Goal: Task Accomplishment & Management: Use online tool/utility

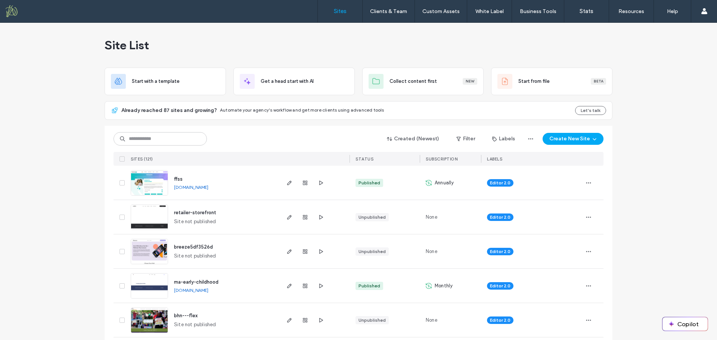
click at [214, 283] on span "ma-early-childhood" at bounding box center [196, 282] width 44 height 6
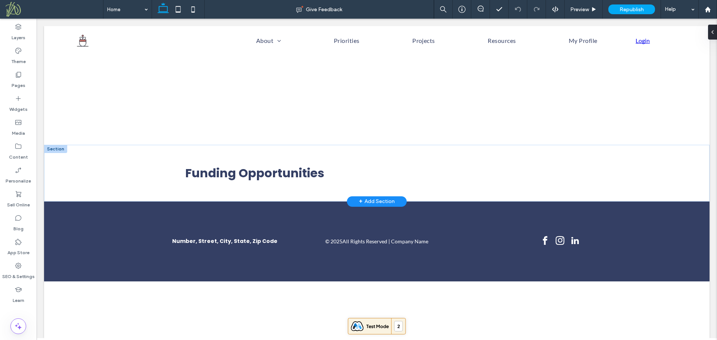
click at [62, 151] on div at bounding box center [55, 149] width 23 height 8
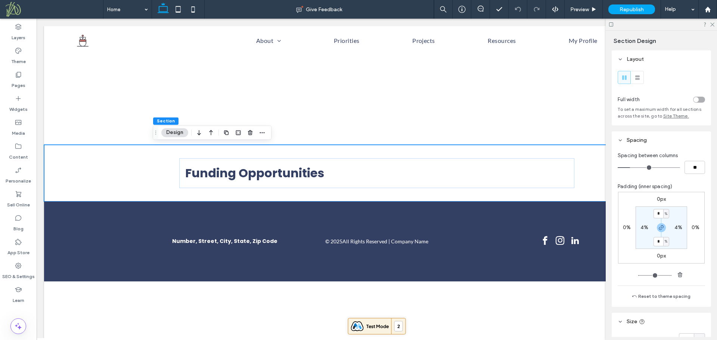
drag, startPoint x: 212, startPoint y: 134, endPoint x: 171, endPoint y: 154, distance: 45.6
click at [211, 134] on icon "button" at bounding box center [211, 132] width 9 height 13
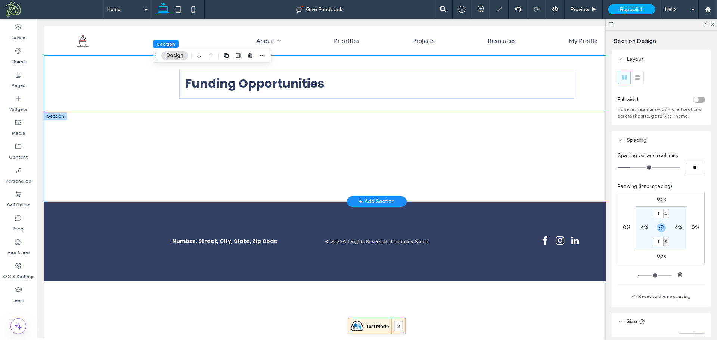
click at [108, 152] on div at bounding box center [376, 157] width 665 height 90
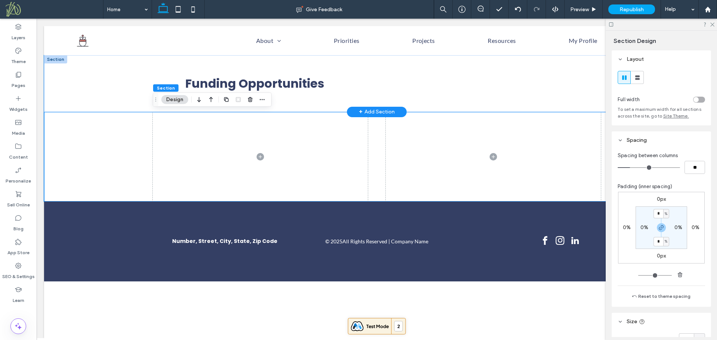
click at [284, 102] on div "Funding Opportunities" at bounding box center [377, 83] width 448 height 56
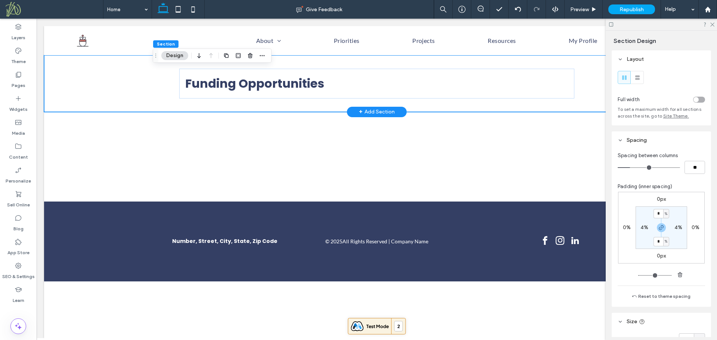
click at [155, 85] on div "Funding Opportunities" at bounding box center [377, 83] width 448 height 56
click at [643, 229] on label "4%" at bounding box center [644, 227] width 8 height 6
type input "*"
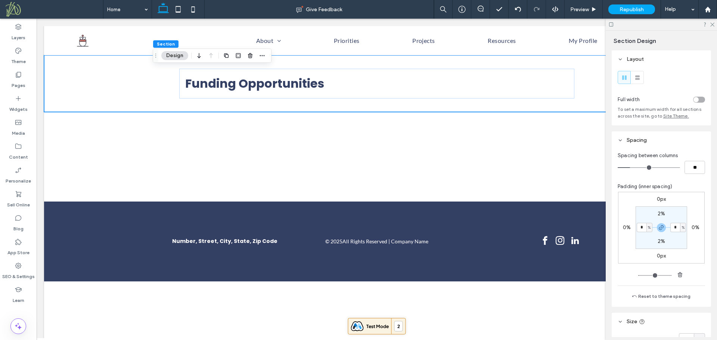
type input "*"
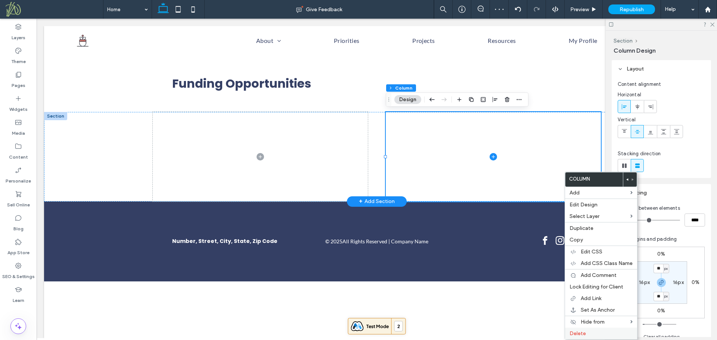
click at [594, 334] on label "Delete" at bounding box center [600, 333] width 63 height 6
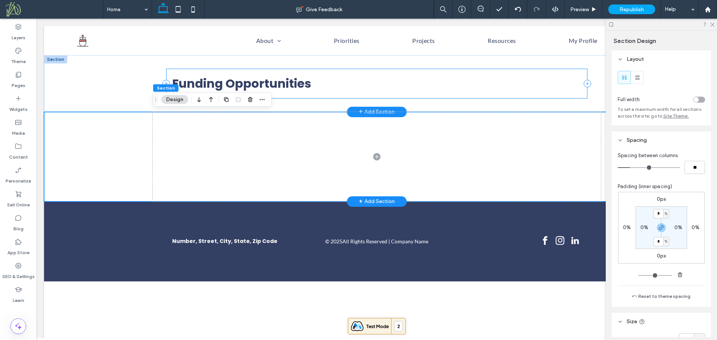
click at [170, 74] on div "Funding Opportunities" at bounding box center [377, 84] width 422 height 30
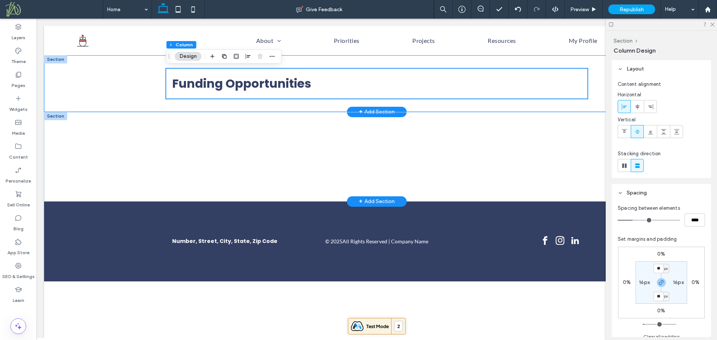
click at [157, 85] on div "Funding Opportunities" at bounding box center [377, 83] width 448 height 56
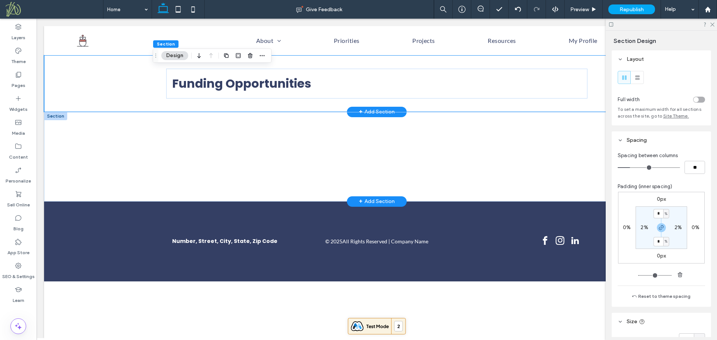
click at [162, 89] on div "Funding Opportunities" at bounding box center [377, 83] width 448 height 56
click at [178, 96] on div "Funding Opportunities" at bounding box center [377, 84] width 422 height 30
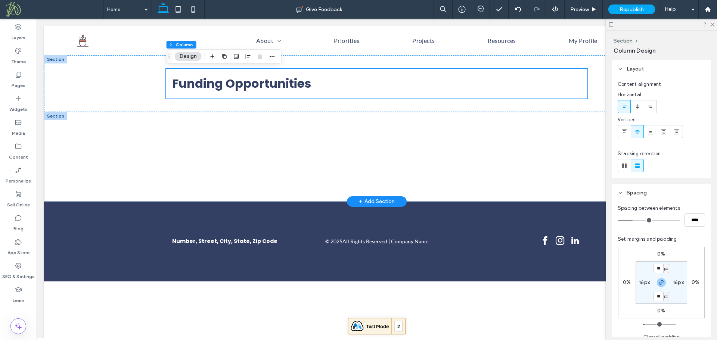
click at [646, 282] on label "16px" at bounding box center [644, 282] width 11 height 6
click at [170, 95] on div "Funding Opportunities" at bounding box center [377, 84] width 422 height 30
click at [142, 82] on div "Funding Opportunities" at bounding box center [376, 83] width 665 height 56
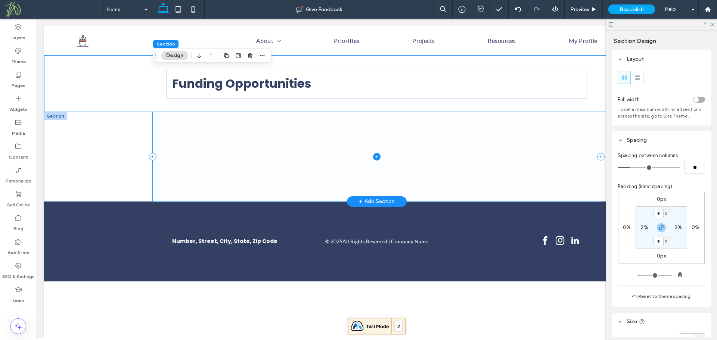
click at [252, 131] on span at bounding box center [377, 157] width 448 height 90
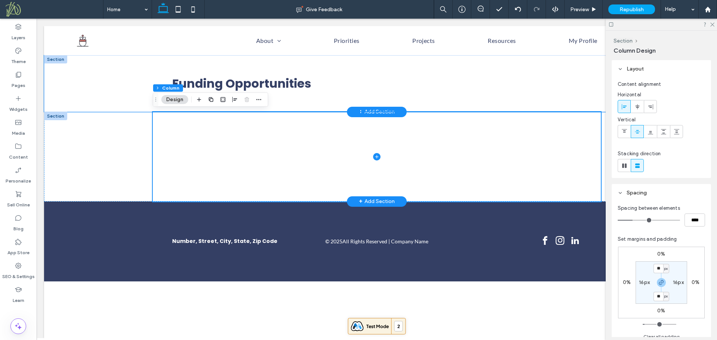
click at [99, 81] on div "Funding Opportunities" at bounding box center [376, 83] width 665 height 56
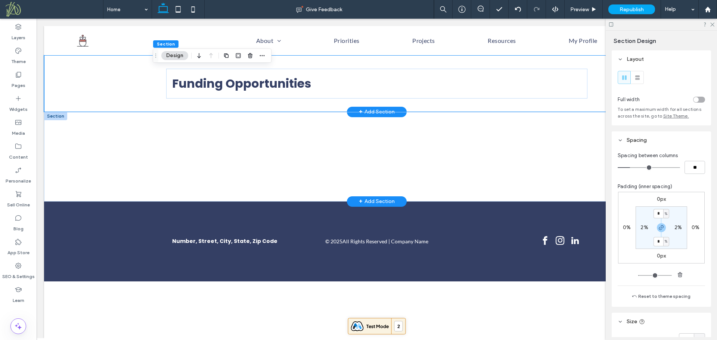
click at [100, 86] on div "Funding Opportunities" at bounding box center [376, 83] width 665 height 56
click at [24, 89] on label "Pages" at bounding box center [19, 83] width 14 height 10
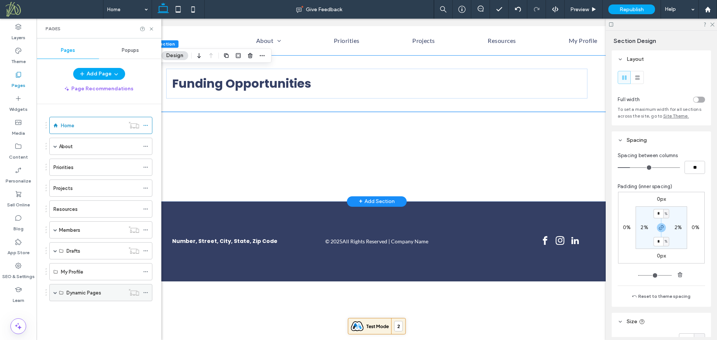
click at [56, 293] on span at bounding box center [55, 293] width 4 height 4
click at [83, 310] on label "Funding" at bounding box center [75, 310] width 18 height 13
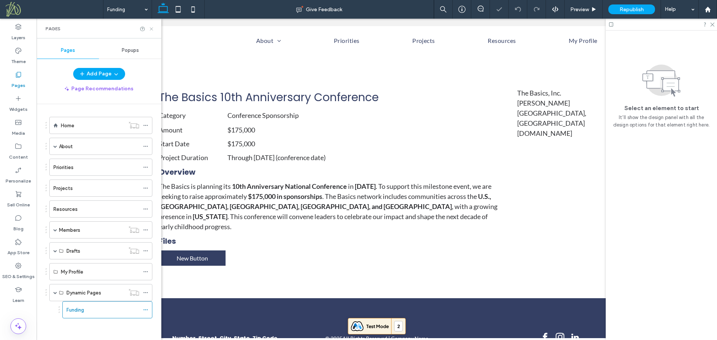
drag, startPoint x: 153, startPoint y: 27, endPoint x: 74, endPoint y: 130, distance: 129.7
click at [153, 27] on icon at bounding box center [152, 29] width 6 height 6
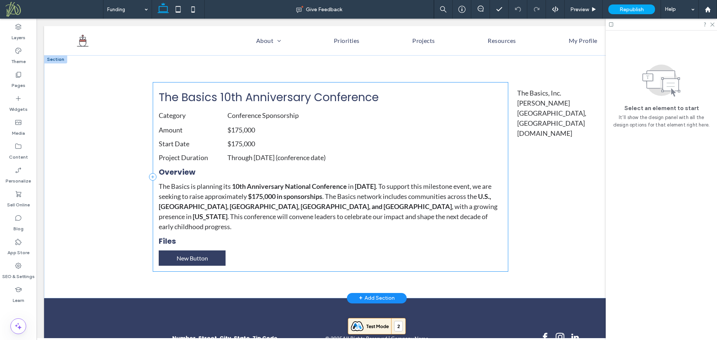
click at [153, 133] on div "The Basics 10th Anniversary Conference Category Conference Sponsorship Amount $…" at bounding box center [330, 177] width 355 height 190
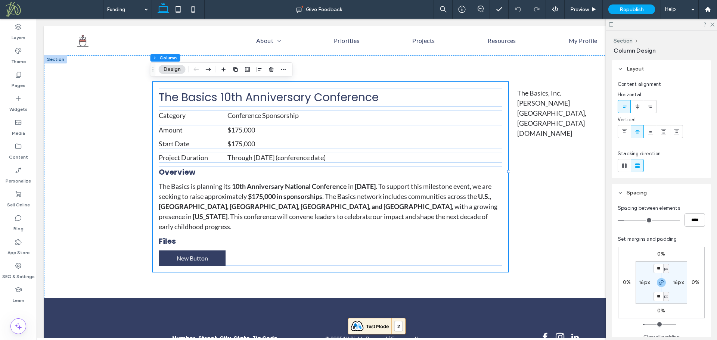
drag, startPoint x: 698, startPoint y: 219, endPoint x: 677, endPoint y: 223, distance: 21.7
click at [677, 223] on div "****" at bounding box center [661, 220] width 87 height 13
type input "**"
type input "****"
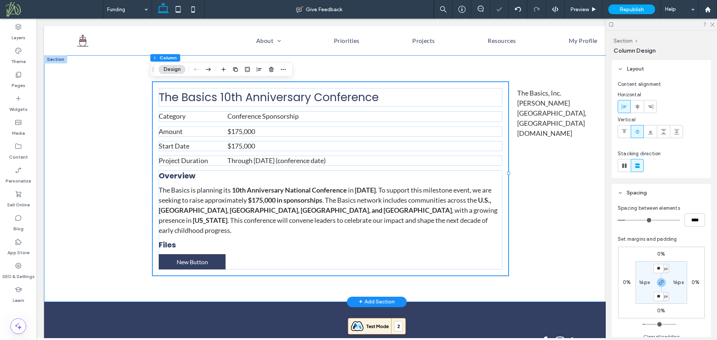
drag, startPoint x: 114, startPoint y: 143, endPoint x: 208, endPoint y: 127, distance: 96.3
click at [114, 143] on div "The Basics 10th Anniversary Conference Category Conference Sponsorship Amount $…" at bounding box center [376, 178] width 665 height 247
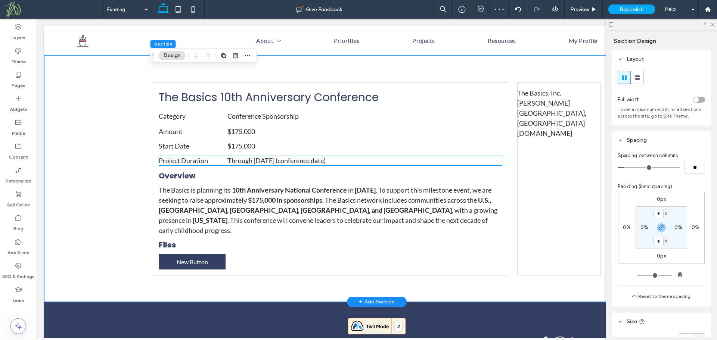
click at [238, 159] on span "Through [DATE] (conference date)" at bounding box center [276, 160] width 98 height 8
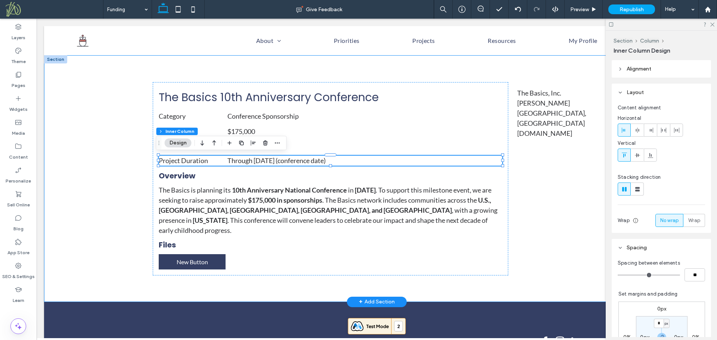
click at [127, 128] on div "The Basics 10th Anniversary Conference Category Conference Sponsorship Amount $…" at bounding box center [376, 178] width 665 height 247
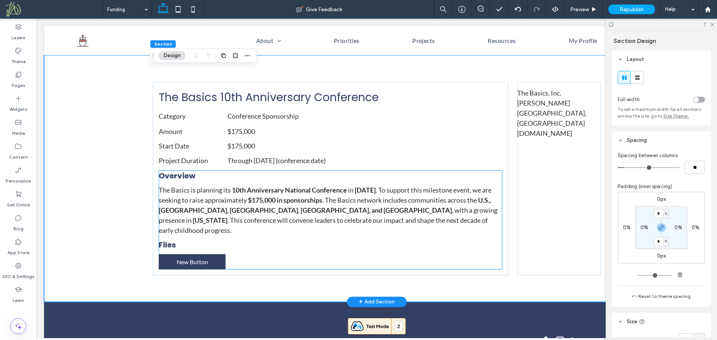
click at [179, 171] on span "Overview" at bounding box center [177, 176] width 37 height 10
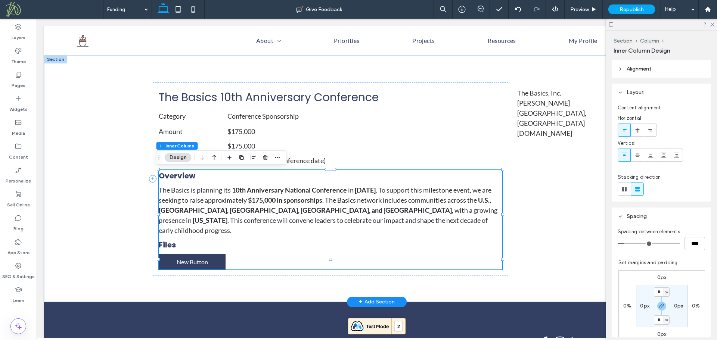
click at [187, 174] on span "Overview" at bounding box center [177, 176] width 37 height 10
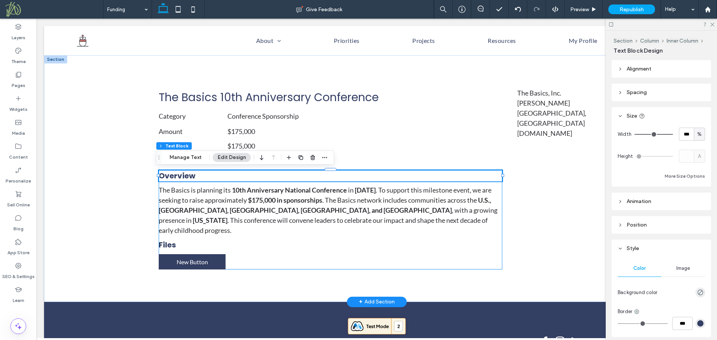
click at [187, 174] on span "Overview" at bounding box center [177, 176] width 37 height 10
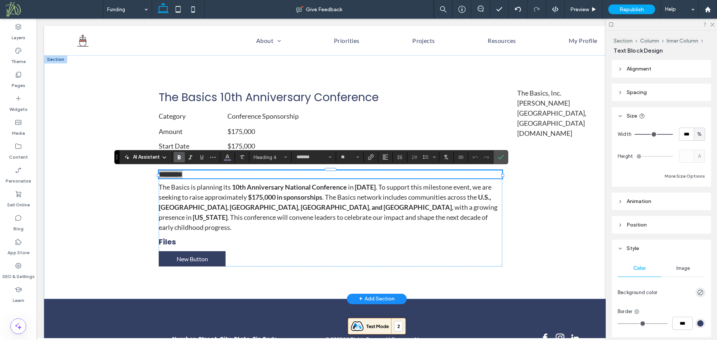
click at [180, 154] on icon "Bold" at bounding box center [179, 157] width 6 height 6
click at [176, 236] on h4 "Files" at bounding box center [331, 241] width 344 height 11
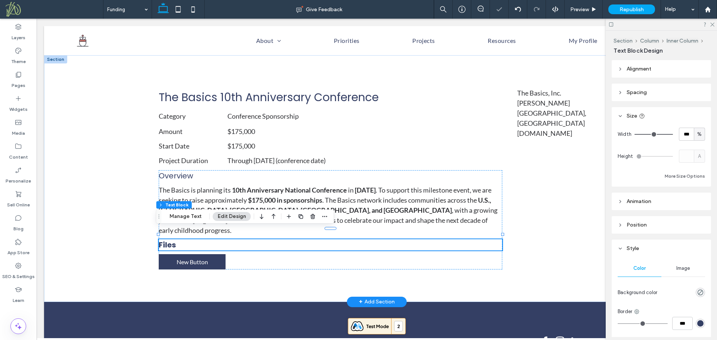
click at [176, 239] on div "Files" at bounding box center [331, 244] width 344 height 11
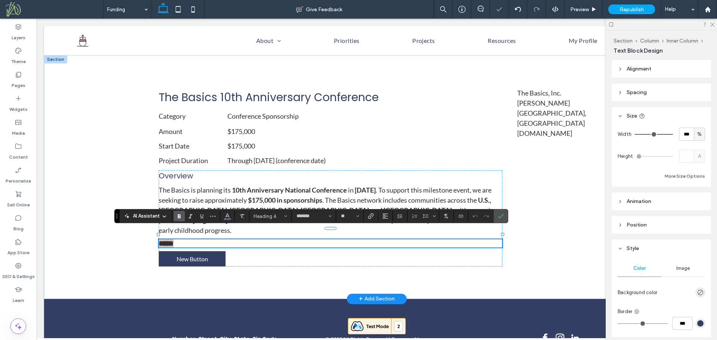
click at [181, 218] on icon "Bold" at bounding box center [179, 216] width 6 height 6
click at [503, 217] on icon "Confirm" at bounding box center [501, 216] width 6 height 6
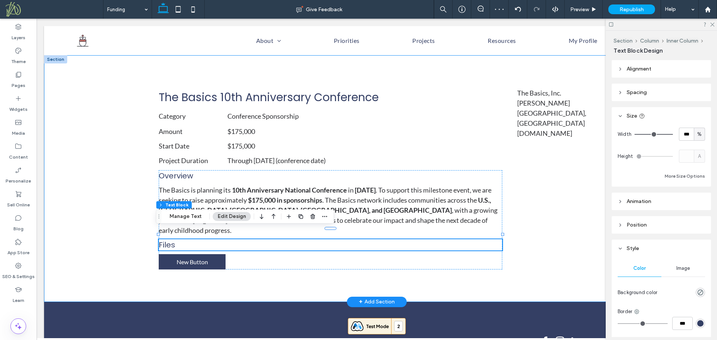
click at [76, 198] on div "The Basics 10th Anniversary Conference Category Conference Sponsorship Amount $…" at bounding box center [376, 178] width 665 height 247
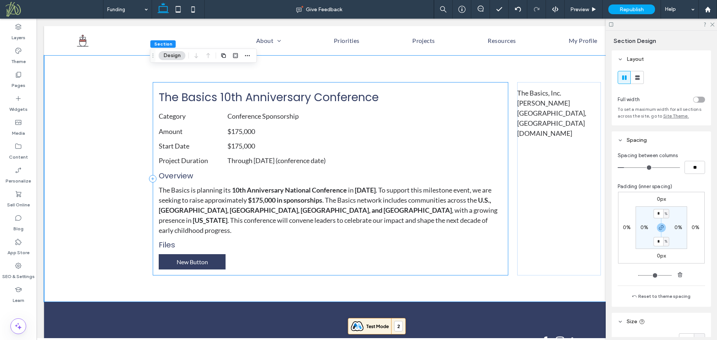
click at [153, 130] on div "The Basics 10th Anniversary Conference Category Conference Sponsorship Amount $…" at bounding box center [330, 178] width 355 height 193
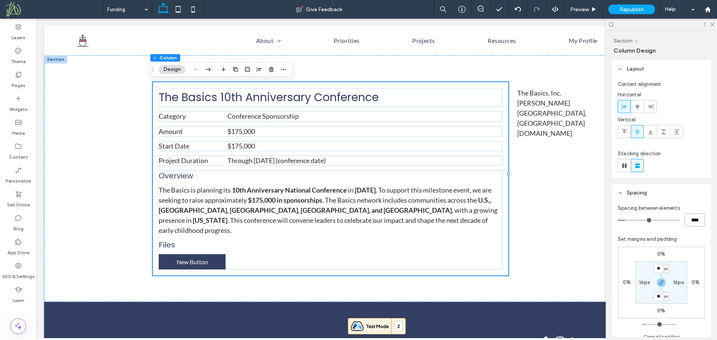
drag, startPoint x: 700, startPoint y: 222, endPoint x: 658, endPoint y: 226, distance: 42.4
click at [658, 226] on div "****" at bounding box center [661, 220] width 87 height 13
type input "*"
type input "***"
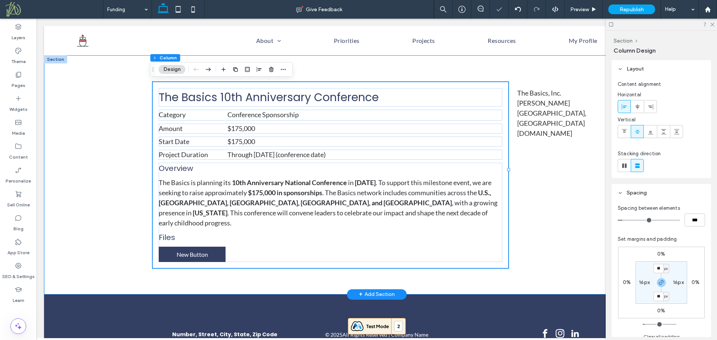
click at [104, 148] on div "The Basics 10th Anniversary Conference Category Conference Sponsorship Amount $…" at bounding box center [376, 174] width 665 height 239
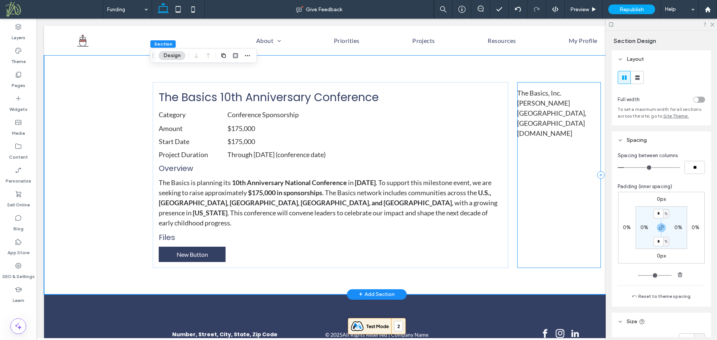
click at [559, 156] on div "The Basics, Inc. Ron Ferguson Boston, MA www.thebasics.org" at bounding box center [559, 175] width 84 height 186
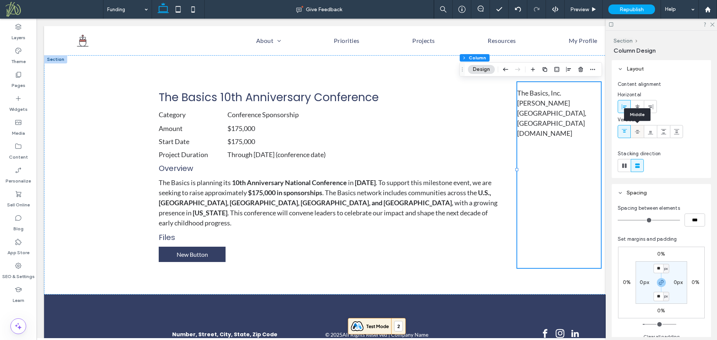
click at [635, 130] on icon at bounding box center [637, 132] width 6 height 6
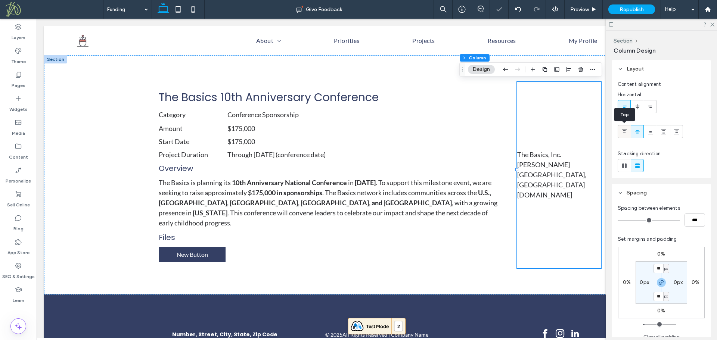
click at [626, 130] on icon at bounding box center [624, 132] width 6 height 6
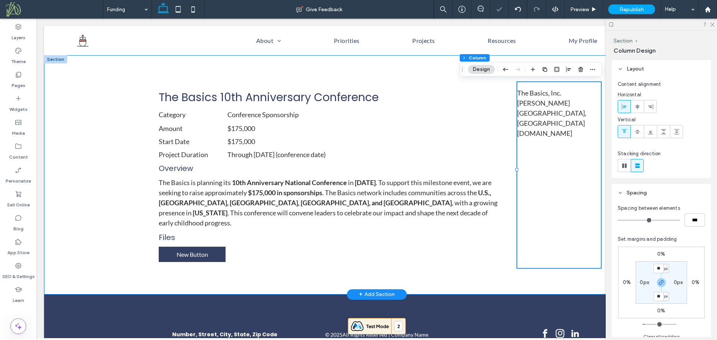
click at [97, 214] on div "The Basics 10th Anniversary Conference Category Conference Sponsorship Amount $…" at bounding box center [376, 174] width 665 height 239
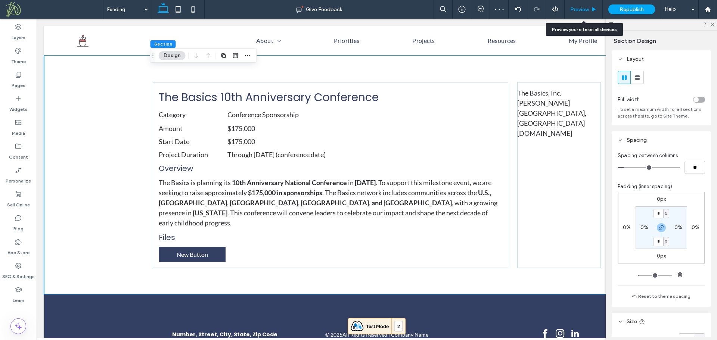
click at [584, 9] on span "Preview" at bounding box center [579, 9] width 19 height 6
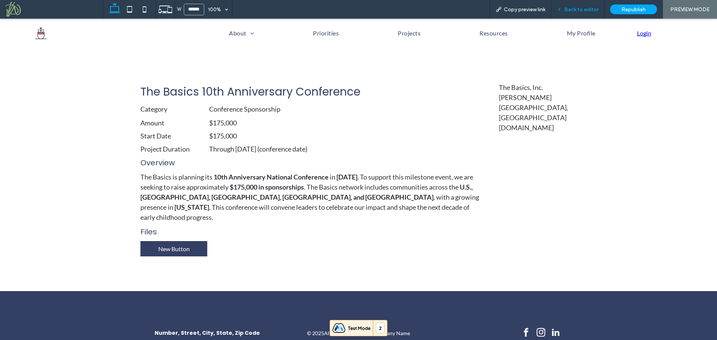
click at [577, 8] on span "Back to editor" at bounding box center [581, 9] width 34 height 6
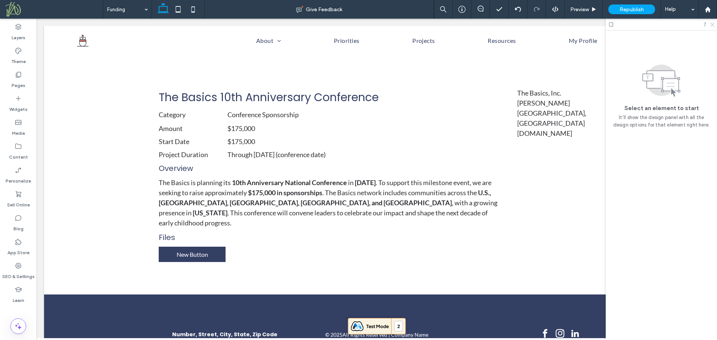
click at [714, 22] on icon at bounding box center [712, 24] width 5 height 5
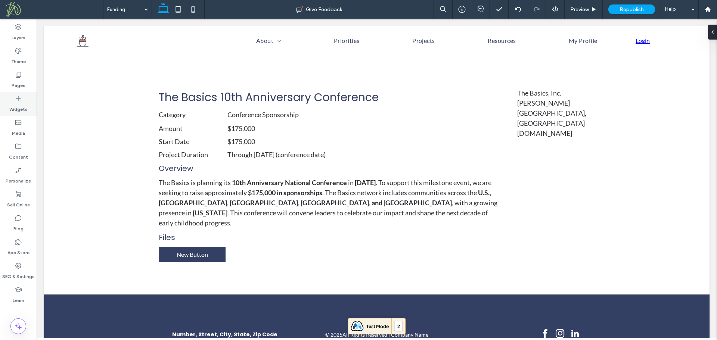
click at [24, 110] on label "Widgets" at bounding box center [18, 107] width 18 height 10
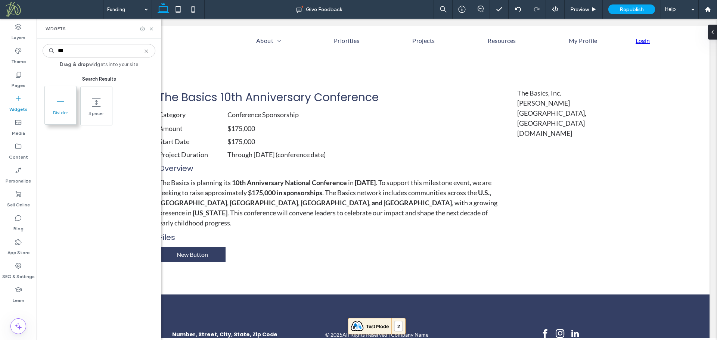
type input "***"
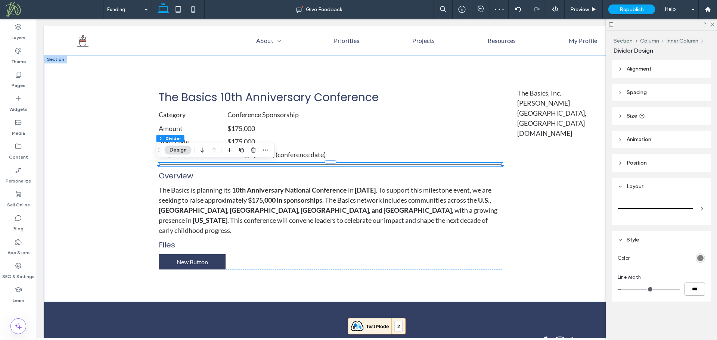
drag, startPoint x: 699, startPoint y: 289, endPoint x: 680, endPoint y: 289, distance: 18.7
click at [680, 289] on div "***" at bounding box center [661, 289] width 87 height 13
type input "*"
type input "***"
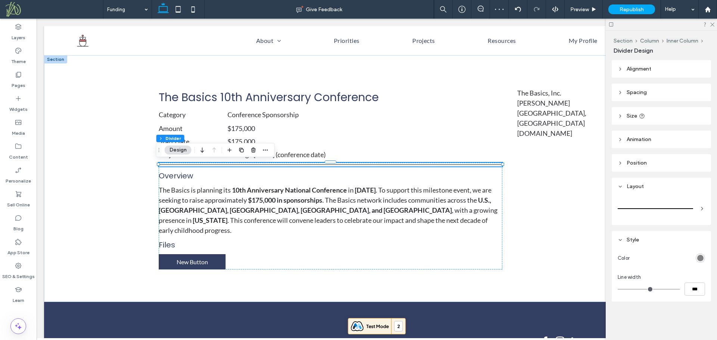
click at [691, 271] on div "Color Line width ***" at bounding box center [661, 275] width 99 height 53
click at [700, 259] on div "rgb(128, 128, 128)" at bounding box center [700, 258] width 6 height 6
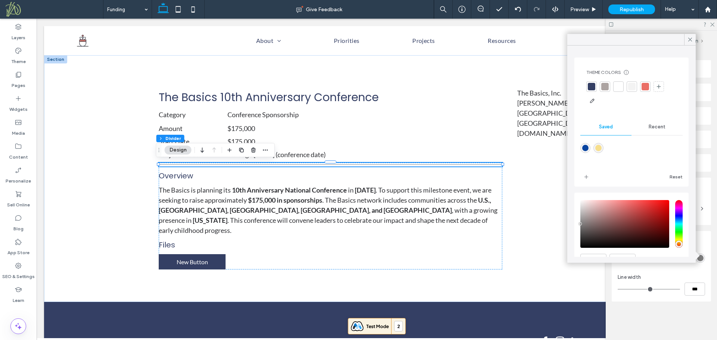
click at [606, 90] on div at bounding box center [604, 86] width 7 height 7
drag, startPoint x: 690, startPoint y: 42, endPoint x: 702, endPoint y: 32, distance: 15.4
click at [690, 41] on icon at bounding box center [690, 39] width 7 height 7
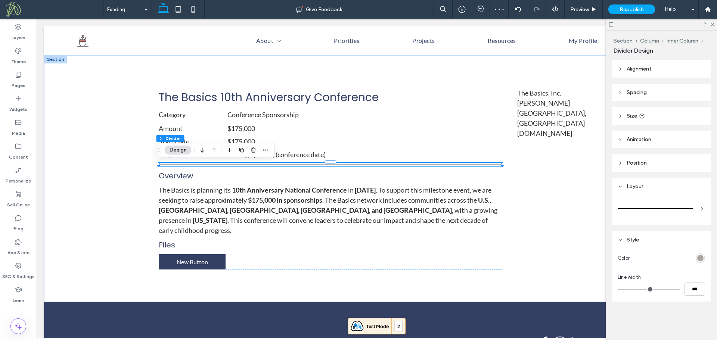
click at [29, 315] on div "Layers Theme Pages Widgets Media Content Personalize Sell Online Blog App Store…" at bounding box center [18, 180] width 37 height 322
click at [116, 193] on div "The Basics 10th Anniversary Conference Category Conference Sponsorship Amount $…" at bounding box center [376, 178] width 665 height 247
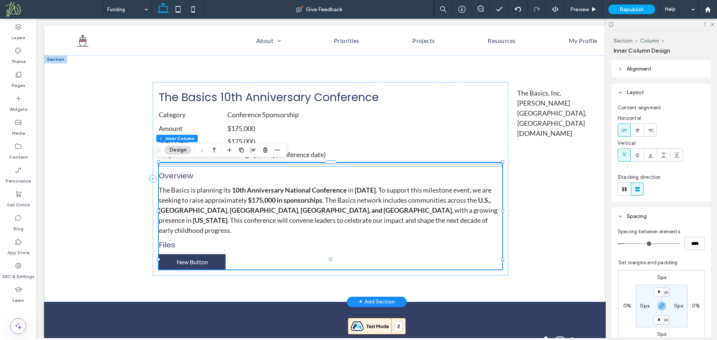
click at [411, 165] on div at bounding box center [331, 165] width 344 height 4
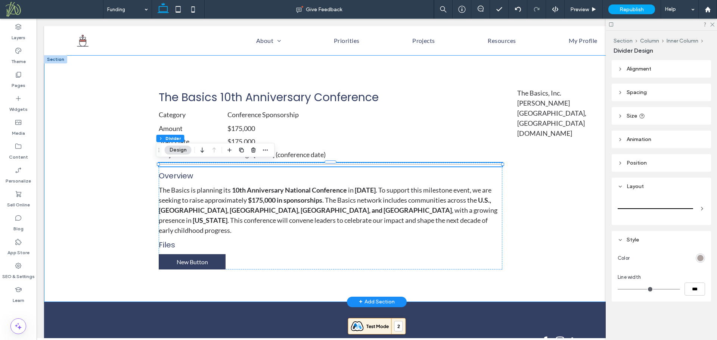
click at [102, 192] on div "The Basics 10th Anniversary Conference Category Conference Sponsorship Amount $…" at bounding box center [376, 178] width 665 height 247
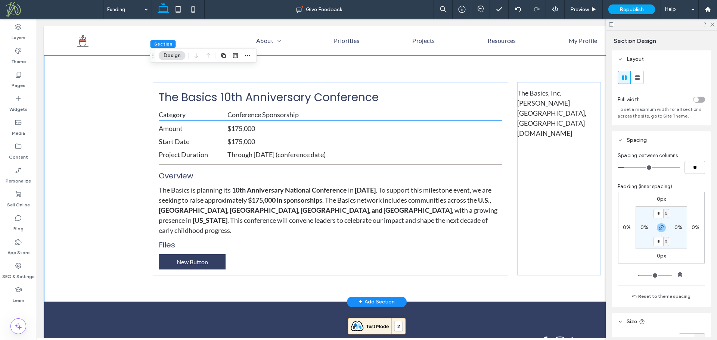
click at [200, 114] on p "Category" at bounding box center [193, 115] width 69 height 10
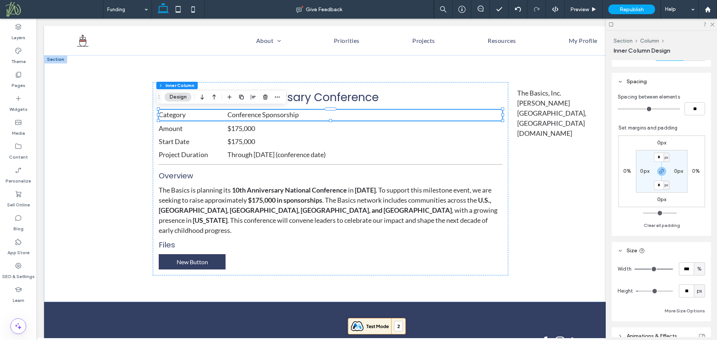
scroll to position [208, 0]
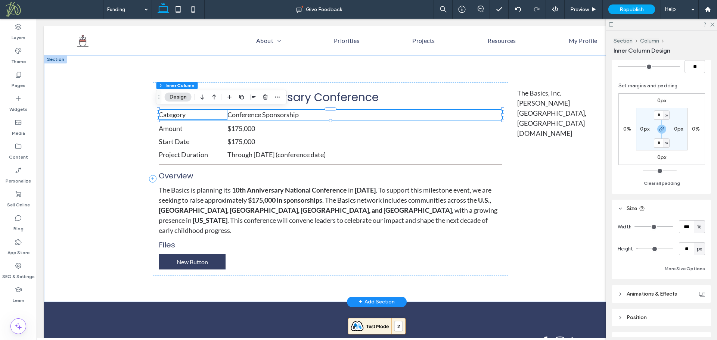
click at [209, 117] on p "Category" at bounding box center [193, 115] width 69 height 10
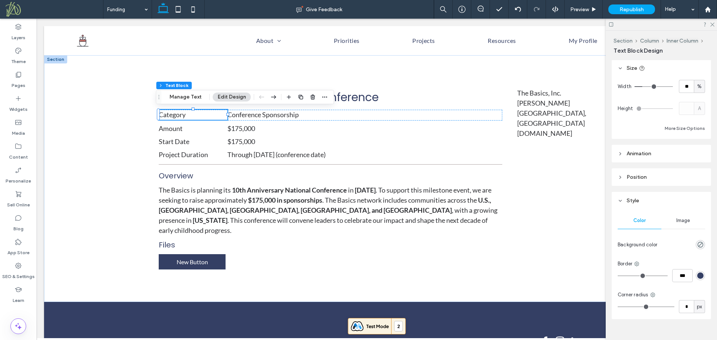
scroll to position [60, 0]
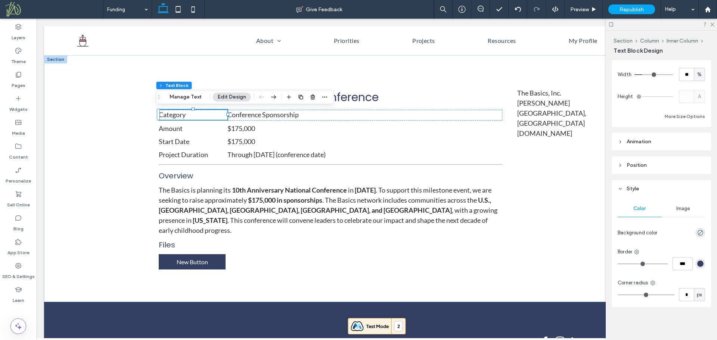
click at [242, 96] on button "Edit Design" at bounding box center [232, 97] width 38 height 9
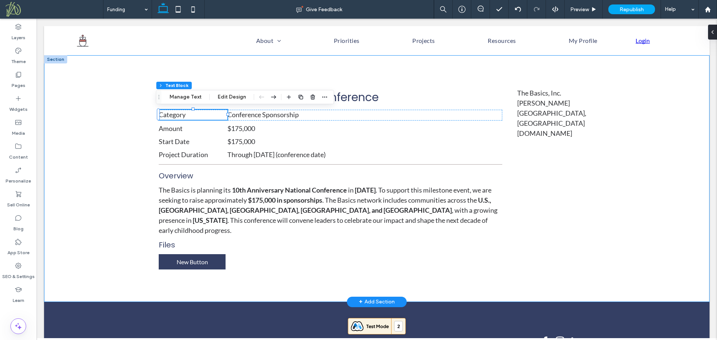
click at [101, 145] on div "The Basics 10th Anniversary Conference Category Conference Sponsorship Amount $…" at bounding box center [376, 178] width 665 height 247
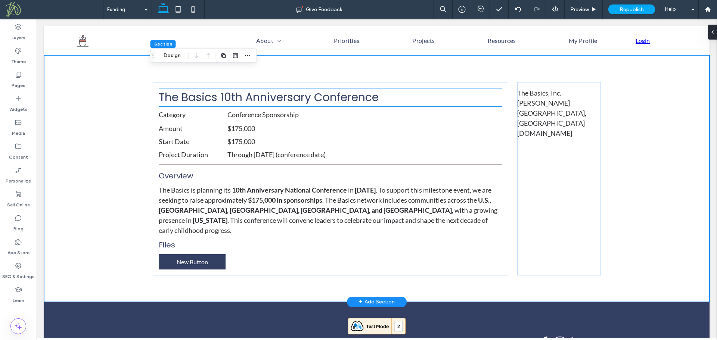
click at [173, 95] on span "The Basics 10th Anniversary Conference" at bounding box center [269, 97] width 220 height 16
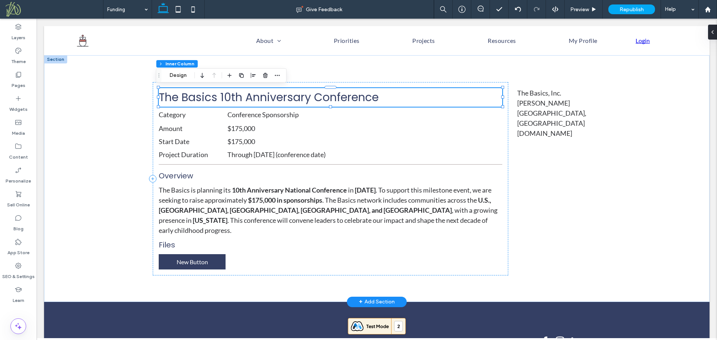
click at [173, 95] on span "The Basics 10th Anniversary Conference" at bounding box center [269, 97] width 220 height 16
type input "*******"
type input "**"
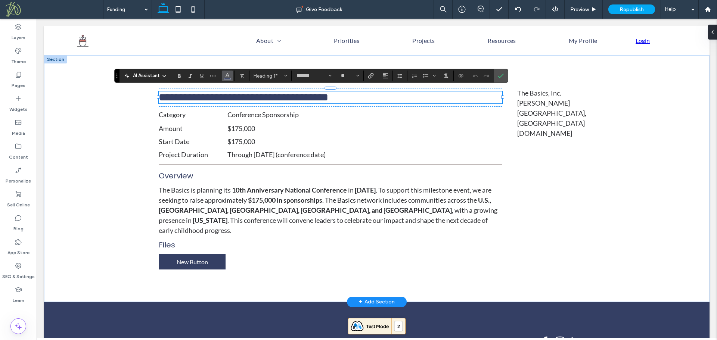
click at [230, 80] on span "Color" at bounding box center [227, 75] width 6 height 10
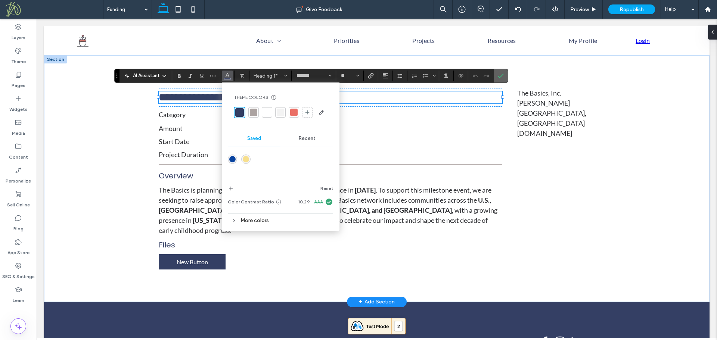
click at [502, 75] on use "Confirm" at bounding box center [501, 76] width 6 height 4
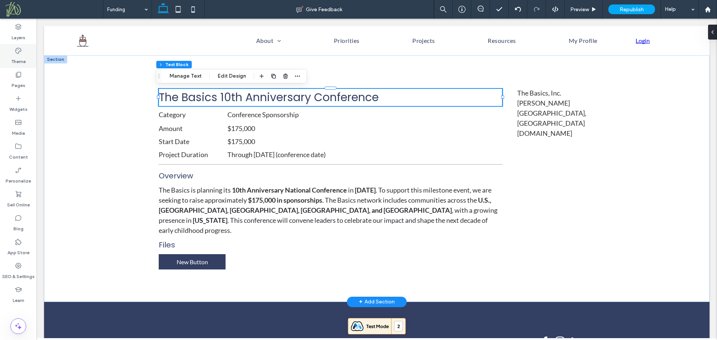
click at [20, 57] on label "Theme" at bounding box center [18, 60] width 15 height 10
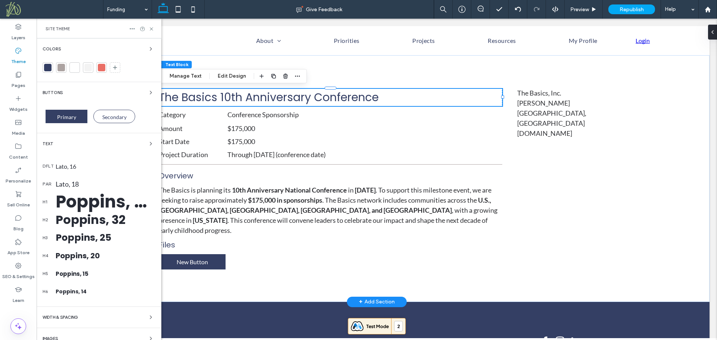
click at [75, 202] on div "Poppins, 50" at bounding box center [106, 201] width 100 height 25
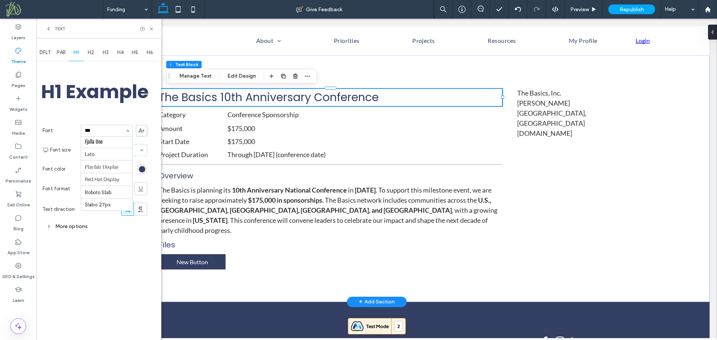
scroll to position [0, 0]
type input "****"
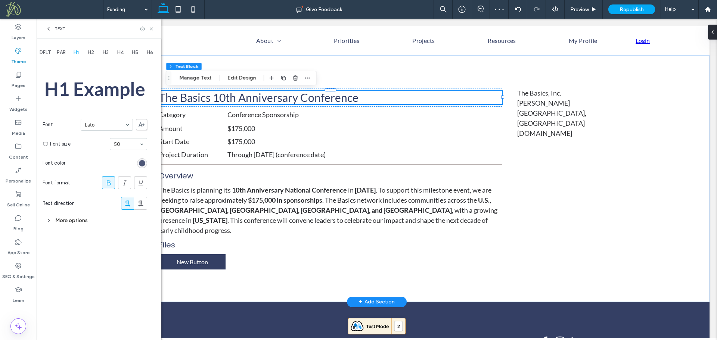
click at [142, 164] on div "rgb(52, 63, 100)" at bounding box center [142, 163] width 6 height 6
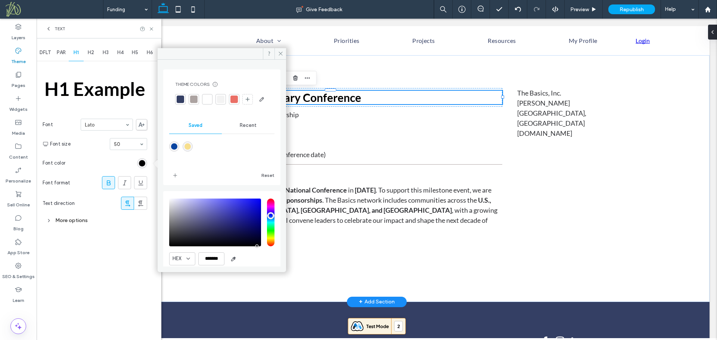
drag, startPoint x: 247, startPoint y: 251, endPoint x: 253, endPoint y: 260, distance: 11.0
click at [253, 246] on div "saturation and value" at bounding box center [215, 223] width 92 height 48
type input "*******"
drag, startPoint x: 254, startPoint y: 259, endPoint x: 146, endPoint y: 260, distance: 107.2
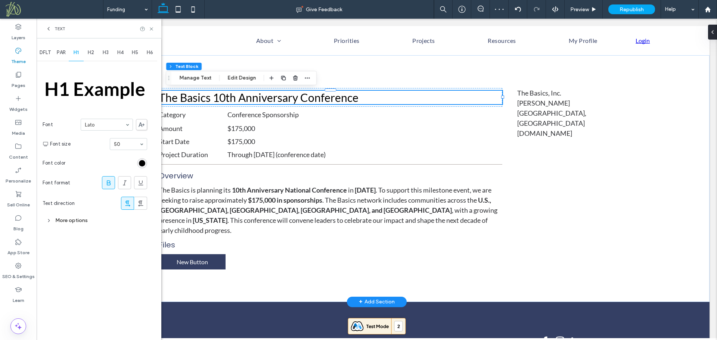
click at [108, 185] on use at bounding box center [109, 182] width 4 height 5
click at [94, 53] on span "H2" at bounding box center [91, 53] width 6 height 6
type input "****"
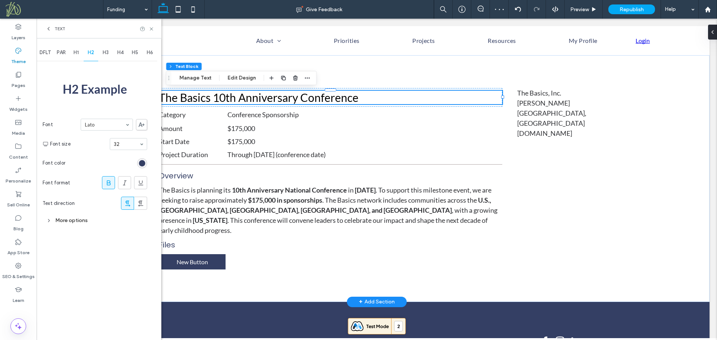
click at [106, 53] on span "H3" at bounding box center [106, 53] width 6 height 6
type input "****"
click at [124, 54] on span "H4" at bounding box center [120, 53] width 6 height 6
type input "****"
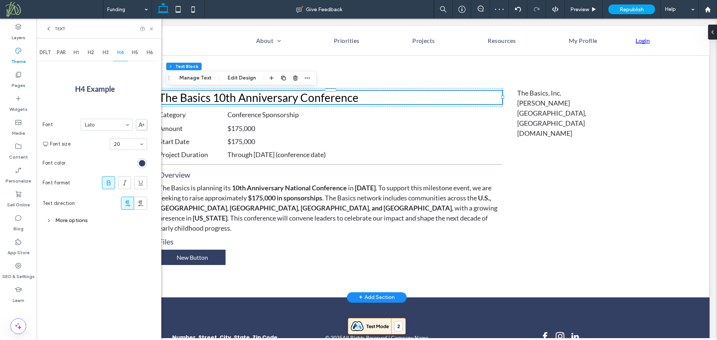
click at [134, 53] on span "H5" at bounding box center [135, 53] width 6 height 6
type input "****"
drag, startPoint x: 100, startPoint y: 137, endPoint x: 139, endPoint y: 97, distance: 55.2
click at [153, 52] on span "H6" at bounding box center [150, 53] width 6 height 6
type input "****"
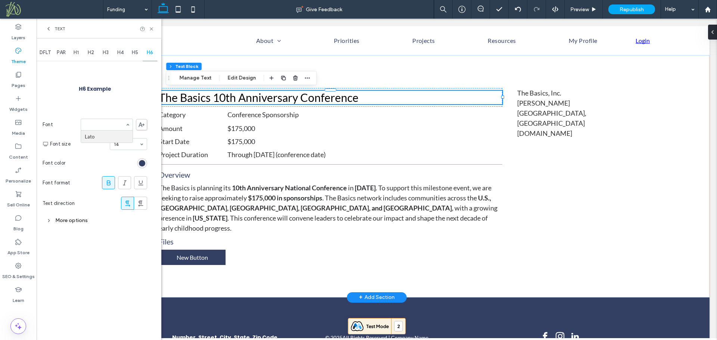
drag, startPoint x: 91, startPoint y: 135, endPoint x: 95, endPoint y: 125, distance: 11.0
click at [136, 52] on span "H5" at bounding box center [135, 53] width 6 height 6
click at [240, 97] on span "The Basics 10th Anniversary Conference" at bounding box center [259, 97] width 200 height 13
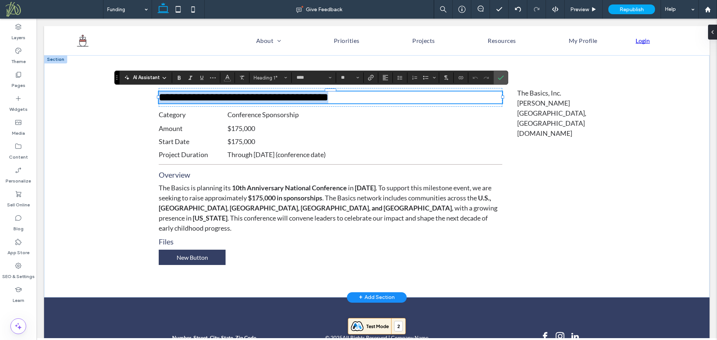
click at [240, 97] on span "**********" at bounding box center [244, 97] width 170 height 11
click at [500, 76] on icon "Confirm" at bounding box center [501, 78] width 6 height 6
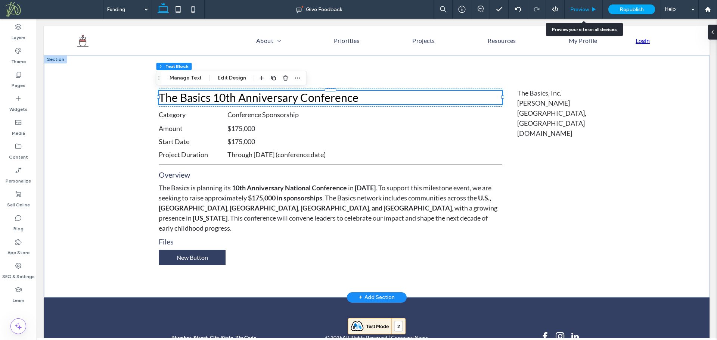
click at [580, 6] on span "Preview" at bounding box center [579, 9] width 19 height 6
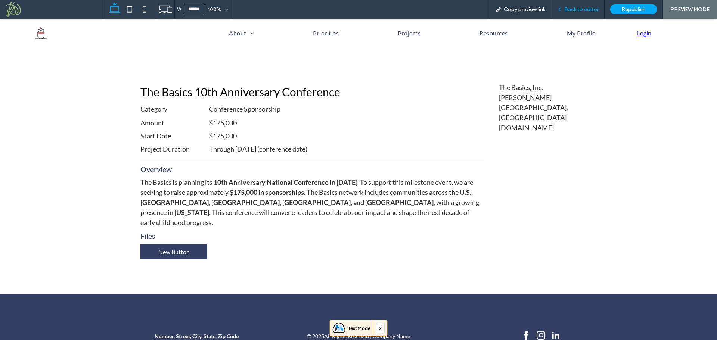
click at [593, 8] on span "Back to editor" at bounding box center [581, 9] width 34 height 6
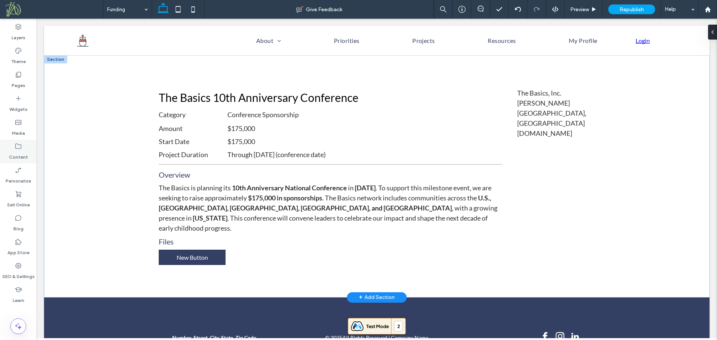
click at [14, 152] on label "Content" at bounding box center [18, 155] width 19 height 10
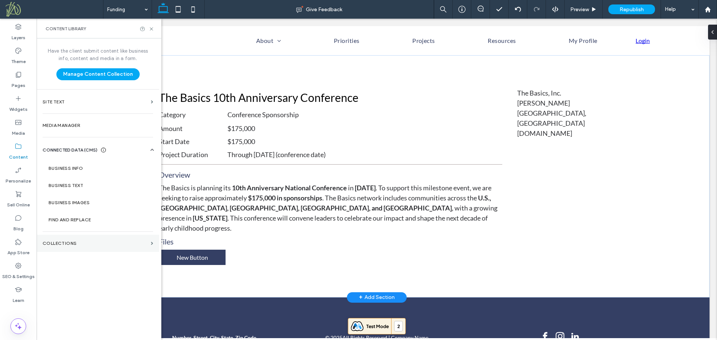
click at [90, 242] on label "Collections" at bounding box center [95, 243] width 105 height 5
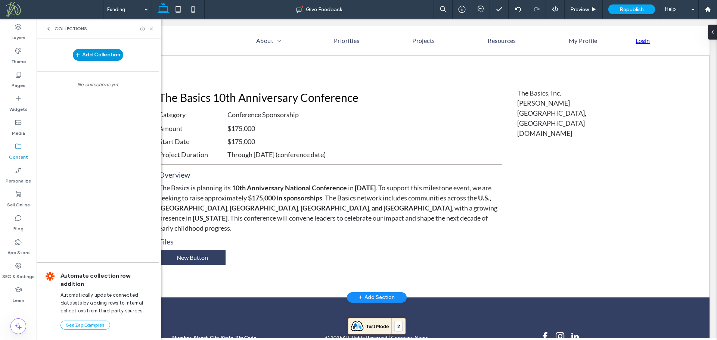
click at [102, 53] on button "Add Collection" at bounding box center [98, 55] width 50 height 12
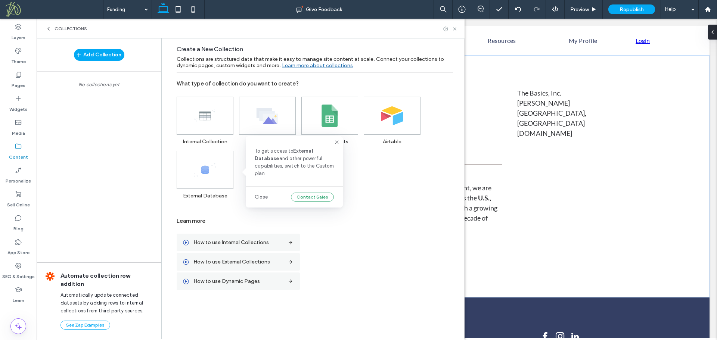
click at [336, 141] on icon at bounding box center [337, 142] width 6 height 6
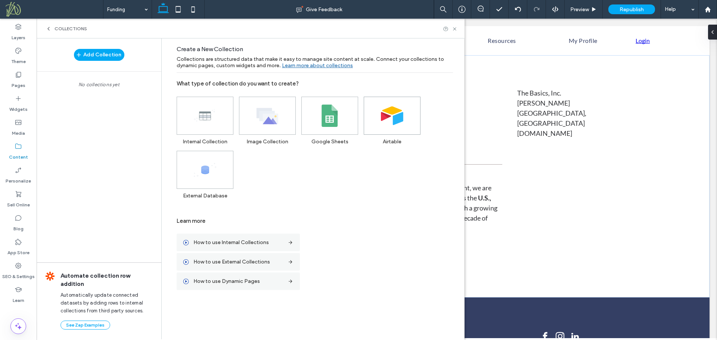
click at [389, 117] on use at bounding box center [392, 115] width 22 height 19
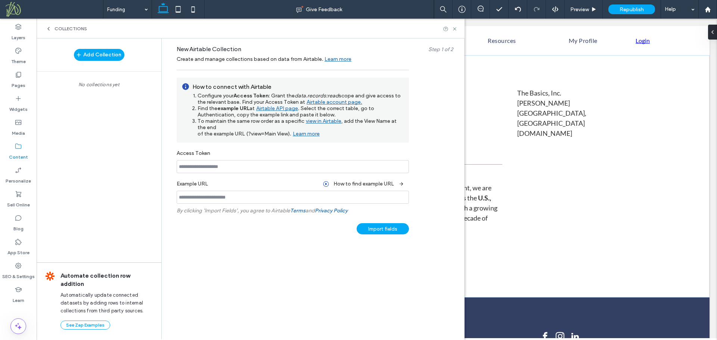
click at [218, 201] on input at bounding box center [293, 197] width 232 height 13
paste input "**********"
type input "**********"
paste input "**********"
type input "**********"
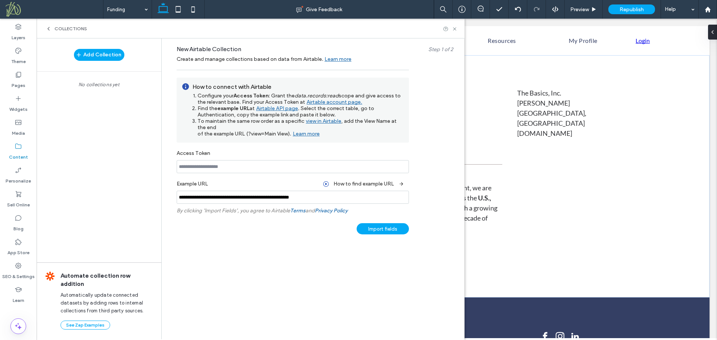
type input "**********"
drag, startPoint x: 247, startPoint y: 133, endPoint x: 263, endPoint y: 131, distance: 16.2
click at [263, 131] on span ", add the View Name at the end of the example URL (?view=Main View)." at bounding box center [297, 127] width 199 height 19
copy span "?view="
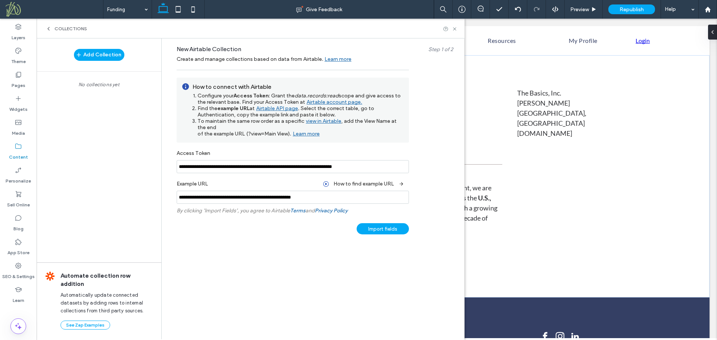
click at [326, 198] on input "**********" at bounding box center [293, 197] width 232 height 13
paste input "******"
click at [345, 196] on input "**********" at bounding box center [293, 197] width 232 height 13
click at [342, 246] on form "**********" at bounding box center [314, 162] width 299 height 232
click at [392, 230] on div "Import fields" at bounding box center [383, 228] width 52 height 11
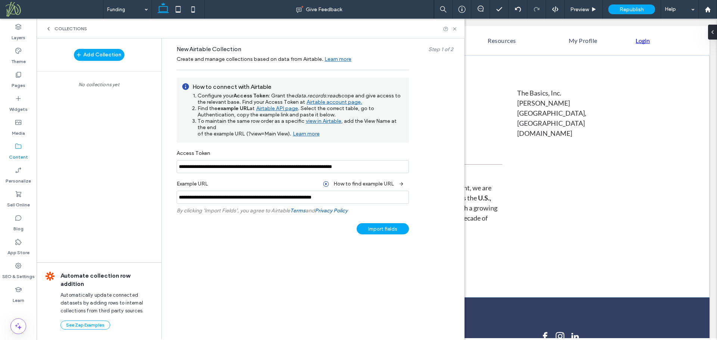
type input "**********"
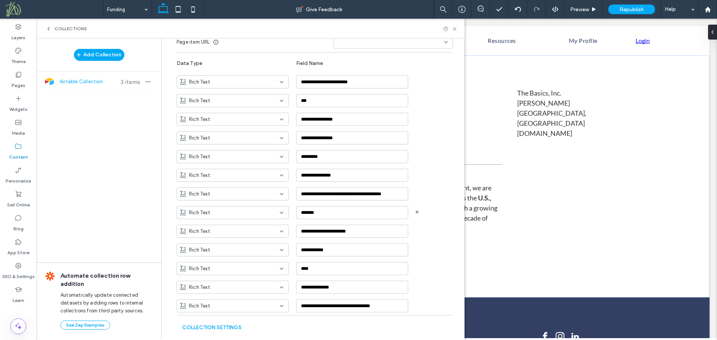
scroll to position [111, 0]
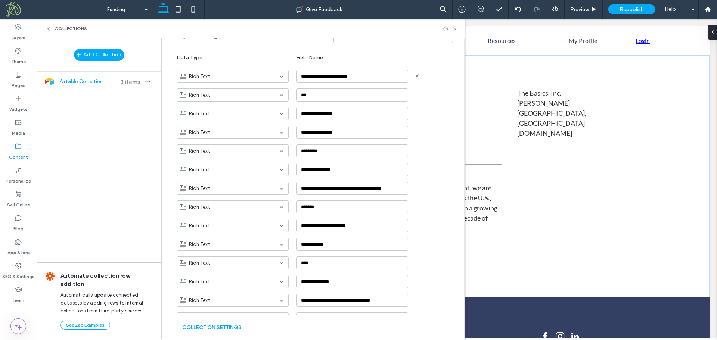
click at [279, 76] on icon at bounding box center [282, 77] width 6 height 6
click at [265, 90] on div "Plain Text" at bounding box center [228, 89] width 111 height 13
click at [279, 76] on icon at bounding box center [282, 77] width 6 height 6
click at [263, 100] on div "Rich Text" at bounding box center [228, 102] width 111 height 13
click at [270, 94] on div "Rich Text" at bounding box center [228, 94] width 96 height 7
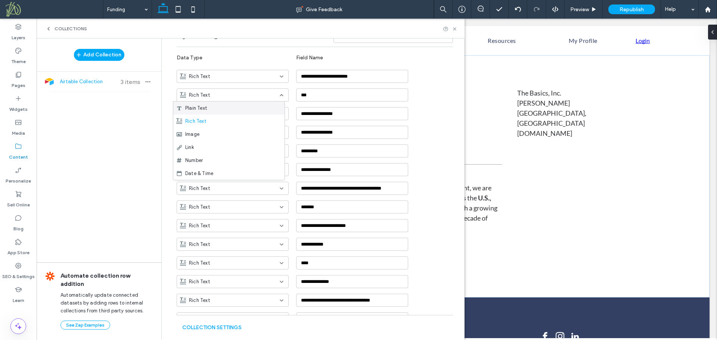
click at [266, 107] on div "Plain Text" at bounding box center [228, 108] width 111 height 13
click at [268, 114] on div "Rich Text" at bounding box center [228, 113] width 96 height 7
click at [265, 153] on div "Image" at bounding box center [228, 152] width 111 height 13
click at [263, 133] on div "Rich Text" at bounding box center [228, 132] width 96 height 7
click at [257, 146] on div "Plain Text" at bounding box center [228, 145] width 111 height 13
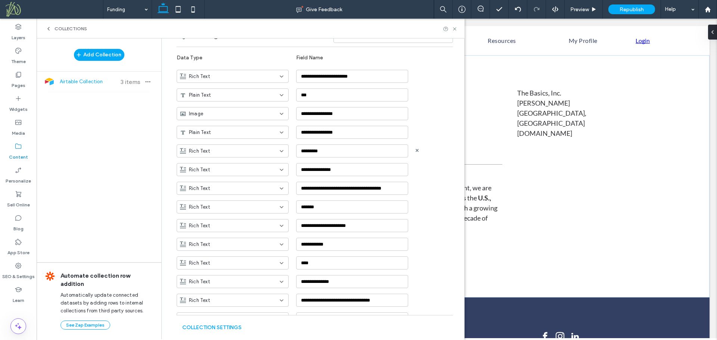
click at [253, 152] on div "Rich Text" at bounding box center [228, 151] width 96 height 7
click at [246, 164] on div "Plain Text" at bounding box center [228, 164] width 111 height 13
click at [246, 173] on div "Rich Text" at bounding box center [228, 169] width 96 height 7
click at [246, 195] on div "Rich Text" at bounding box center [228, 195] width 111 height 13
click at [249, 190] on div "Rich Text" at bounding box center [228, 188] width 96 height 7
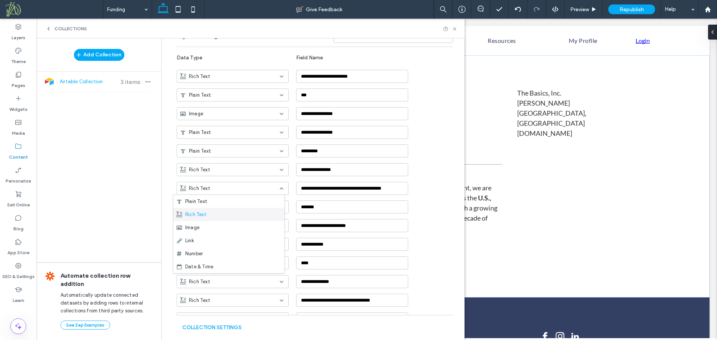
click at [242, 214] on div "Rich Text" at bounding box center [228, 214] width 111 height 13
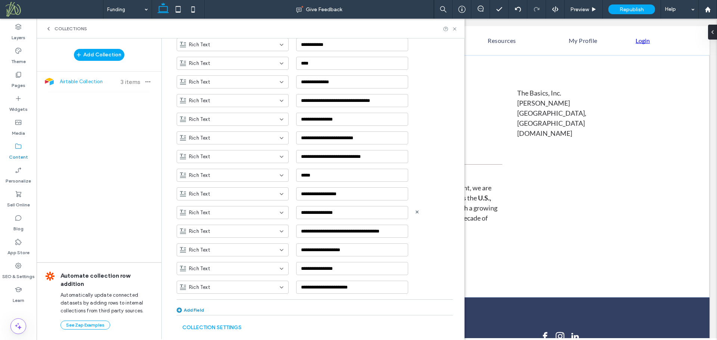
scroll to position [311, 0]
click at [247, 192] on div "Rich Text" at bounding box center [228, 193] width 96 height 7
click at [248, 246] on div "Link" at bounding box center [228, 245] width 111 height 13
click at [279, 176] on icon at bounding box center [282, 175] width 6 height 6
click at [262, 188] on div "Plain Text" at bounding box center [228, 187] width 111 height 13
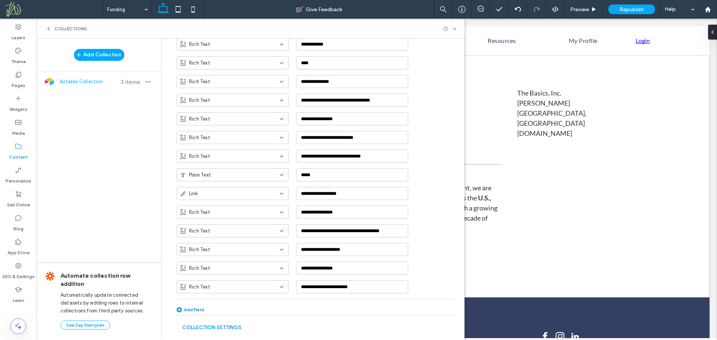
click at [229, 328] on button "Collection Settings" at bounding box center [211, 328] width 59 height 12
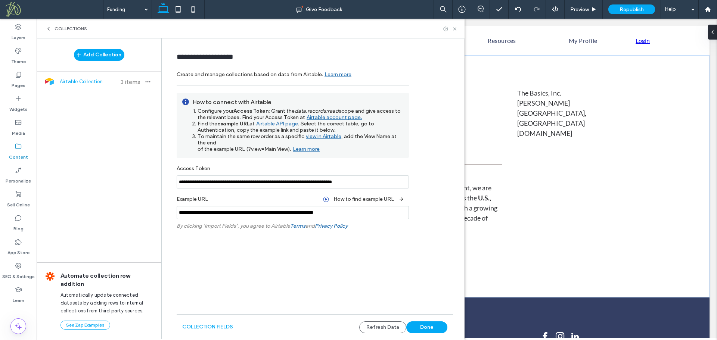
scroll to position [0, 0]
click at [428, 328] on button "Done" at bounding box center [426, 328] width 41 height 12
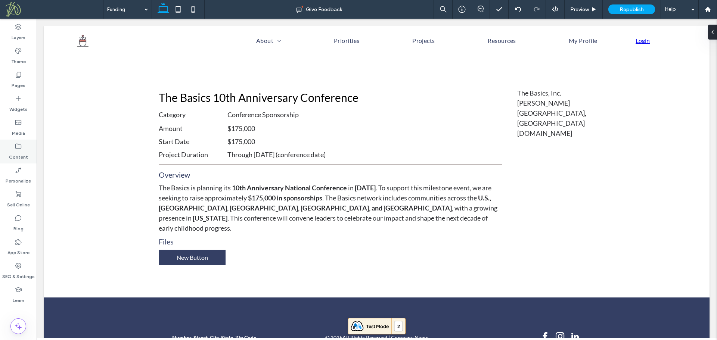
click at [22, 155] on label "Content" at bounding box center [18, 155] width 19 height 10
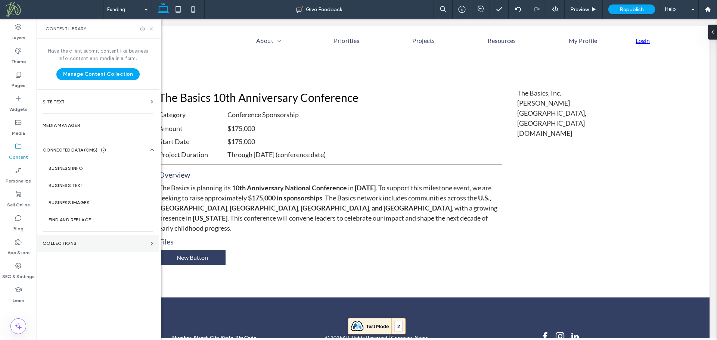
click at [80, 248] on section "Collections" at bounding box center [98, 243] width 122 height 17
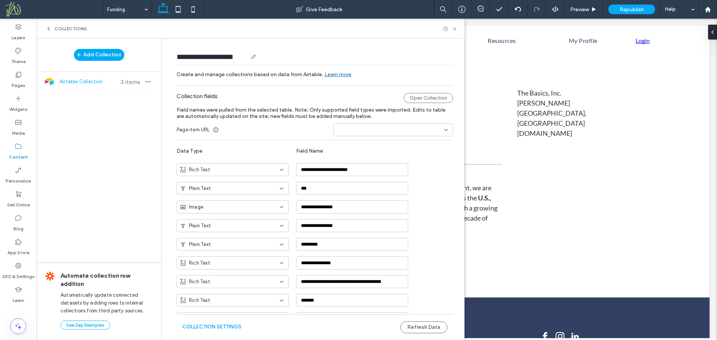
click at [236, 55] on input "**********" at bounding box center [212, 57] width 71 height 10
drag, startPoint x: 239, startPoint y: 55, endPoint x: 161, endPoint y: 58, distance: 77.7
click at [161, 58] on div "**********" at bounding box center [312, 188] width 303 height 301
type input "**********"
click at [165, 76] on form "**********" at bounding box center [314, 339] width 299 height 587
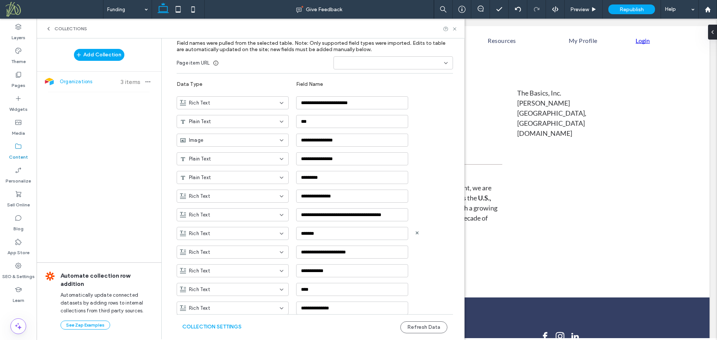
scroll to position [4, 0]
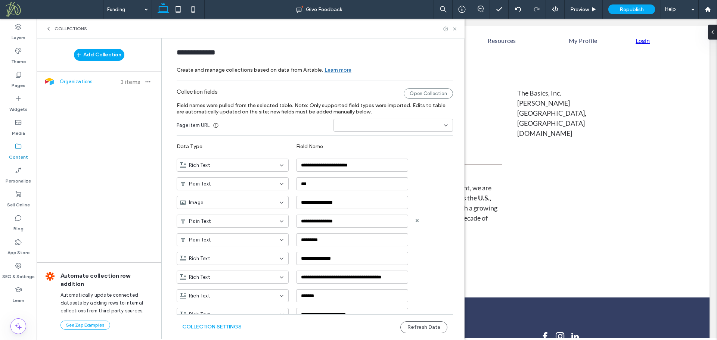
click at [434, 220] on div "**********" at bounding box center [321, 218] width 288 height 19
click at [455, 26] on icon at bounding box center [455, 29] width 6 height 6
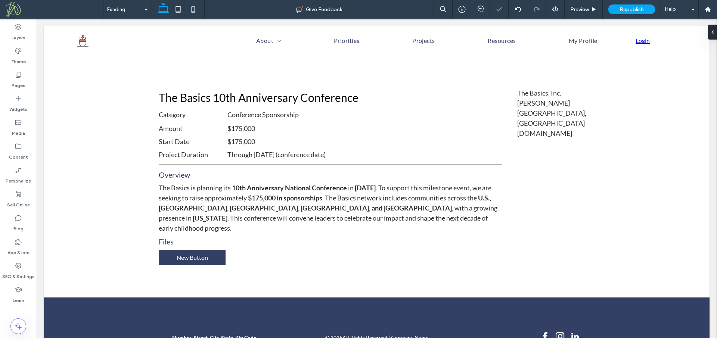
scroll to position [0, 0]
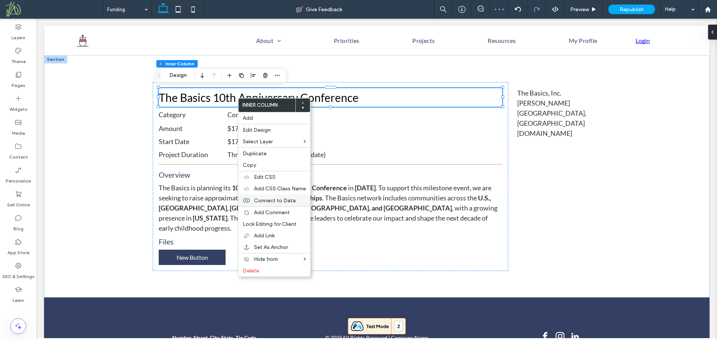
click at [296, 198] on label "Connect to Data" at bounding box center [280, 201] width 52 height 6
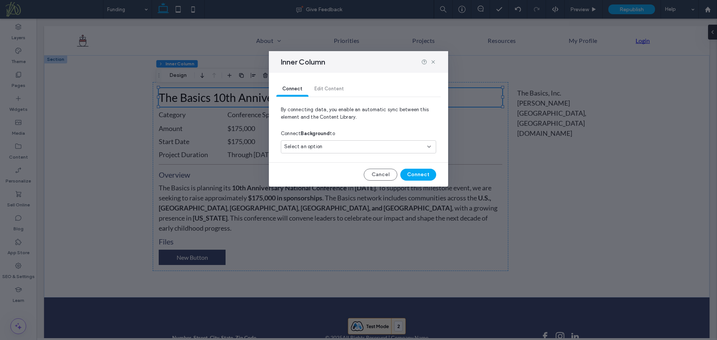
click at [334, 146] on div "Select an option" at bounding box center [354, 146] width 140 height 7
click at [331, 173] on div "Organizations" at bounding box center [358, 173] width 155 height 13
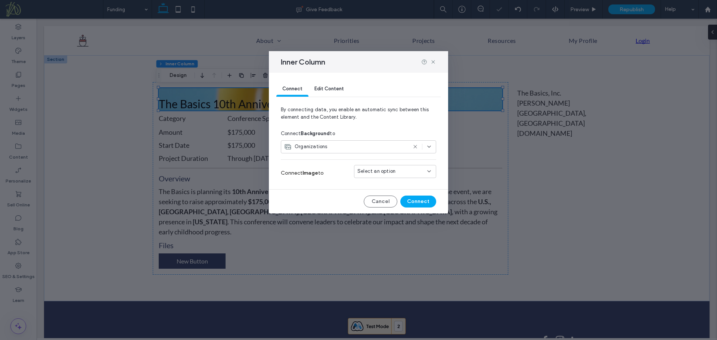
click at [388, 176] on div "Select an option" at bounding box center [395, 171] width 82 height 13
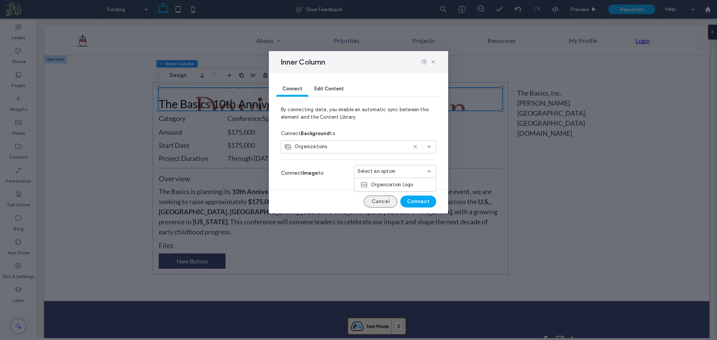
click at [373, 204] on button "Cancel" at bounding box center [381, 202] width 34 height 12
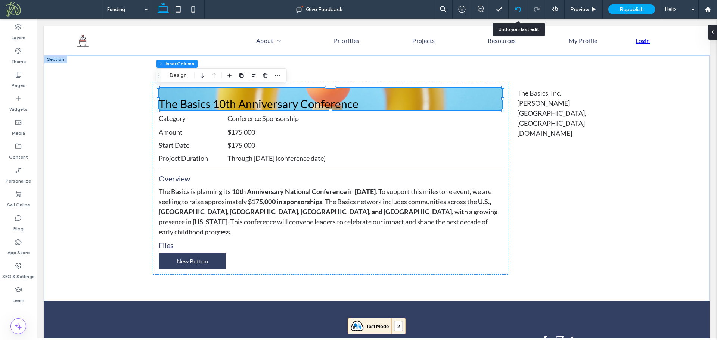
click at [518, 10] on icon at bounding box center [518, 9] width 6 height 6
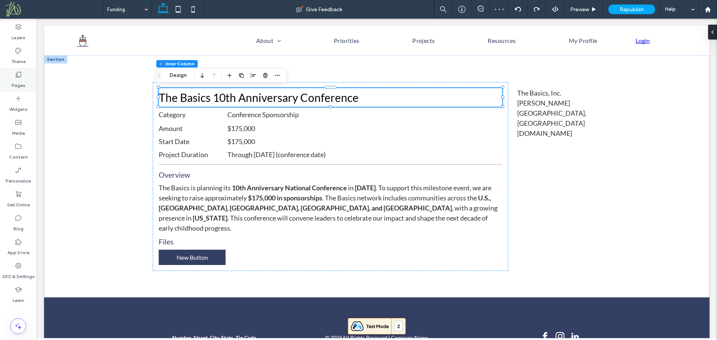
click at [23, 84] on label "Pages" at bounding box center [19, 83] width 14 height 10
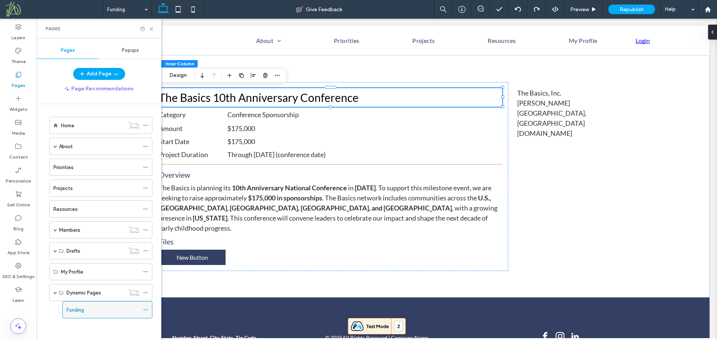
click at [147, 310] on use at bounding box center [145, 310] width 4 height 1
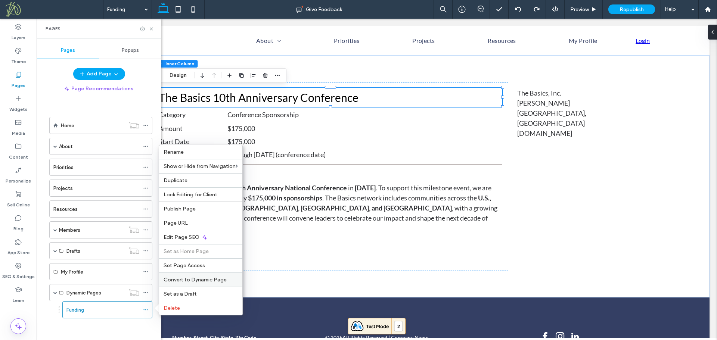
click at [213, 282] on span "Convert to Dynamic Page" at bounding box center [195, 280] width 63 height 6
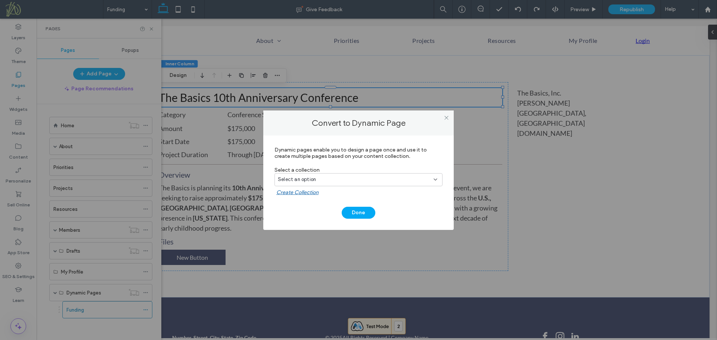
click at [317, 182] on div "Select an option" at bounding box center [354, 179] width 152 height 7
click at [312, 206] on span "Organizations" at bounding box center [307, 205] width 33 height 7
click at [360, 213] on button "Done" at bounding box center [359, 213] width 34 height 12
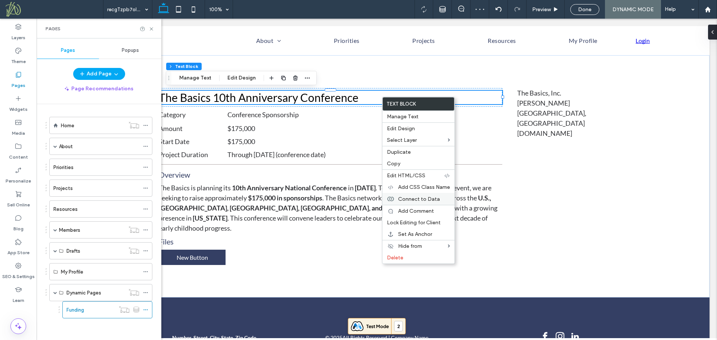
click at [417, 198] on span "Connect to Data" at bounding box center [419, 199] width 42 height 6
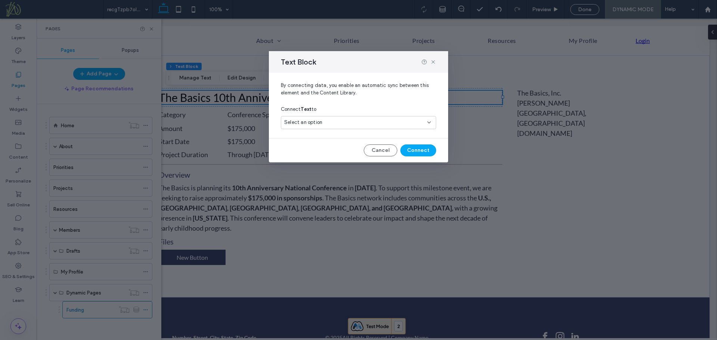
click at [345, 120] on div "Select an option" at bounding box center [354, 122] width 140 height 7
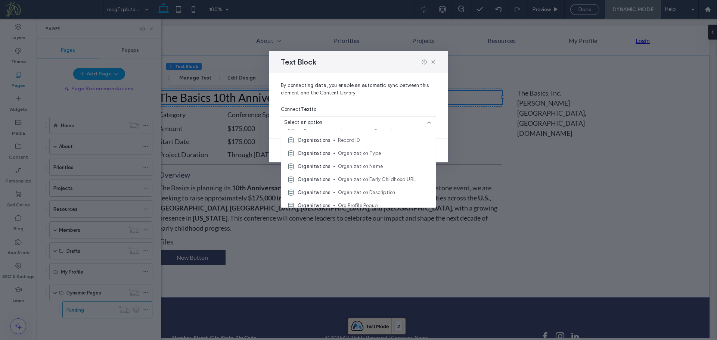
scroll to position [79, 0]
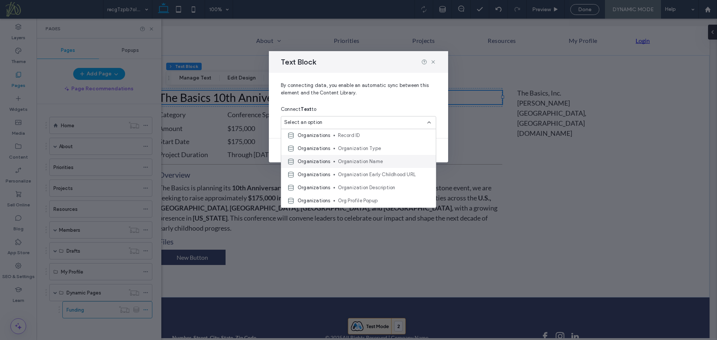
click at [370, 163] on span "Organization Name" at bounding box center [384, 161] width 92 height 7
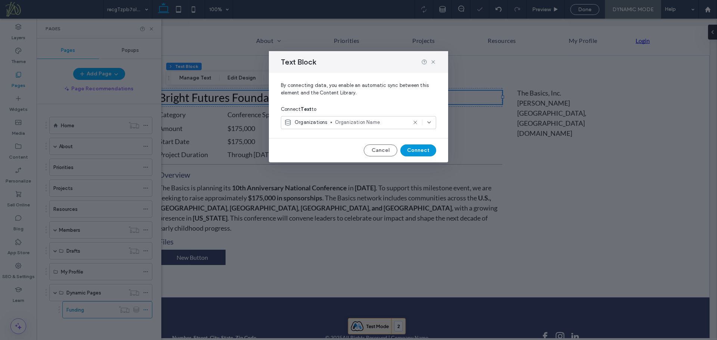
drag, startPoint x: 415, startPoint y: 151, endPoint x: 376, endPoint y: 135, distance: 42.4
click at [415, 151] on button "Connect" at bounding box center [418, 151] width 36 height 12
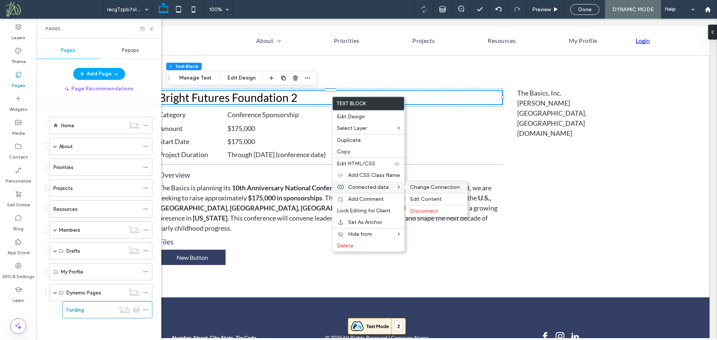
click at [415, 187] on span "Change Connection" at bounding box center [435, 187] width 50 height 6
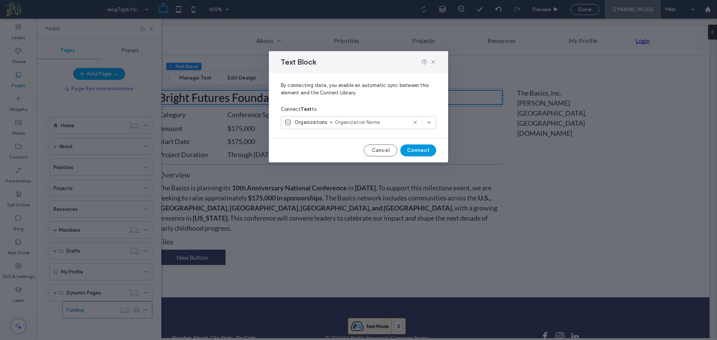
click at [422, 152] on button "Connect" at bounding box center [418, 151] width 36 height 12
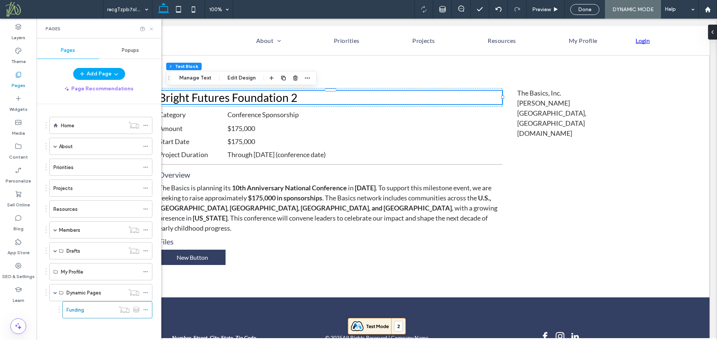
click at [152, 30] on use at bounding box center [151, 28] width 3 height 3
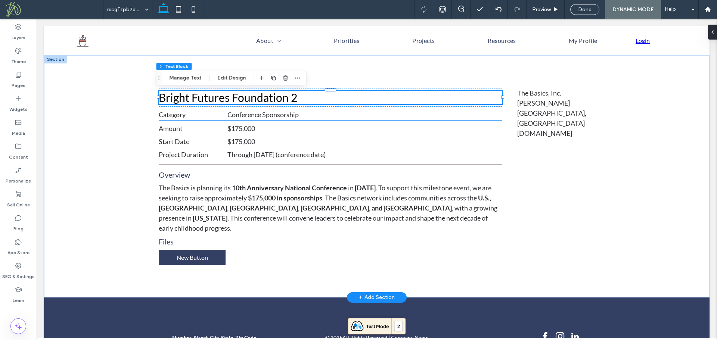
click at [260, 113] on span "Conference Sponsorship" at bounding box center [262, 115] width 71 height 8
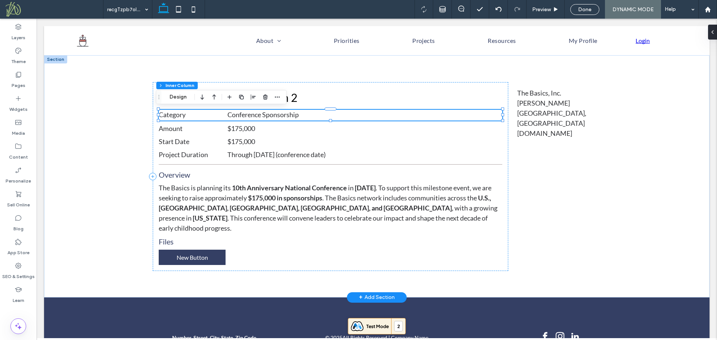
click at [270, 114] on span "Conference Sponsorship" at bounding box center [262, 115] width 71 height 8
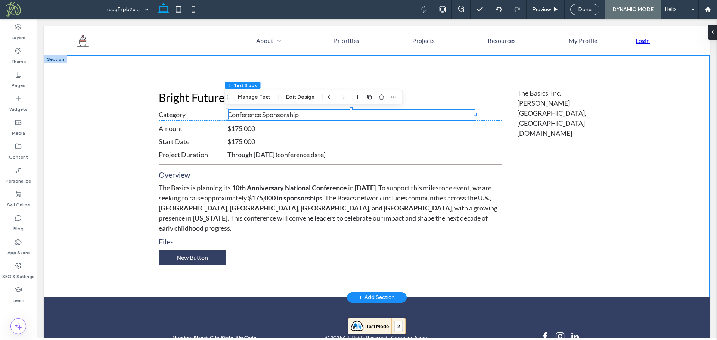
click at [113, 178] on div "Bright Futures Foundation 2 Category Conference Sponsorship Amount $175,000 Sta…" at bounding box center [376, 176] width 665 height 242
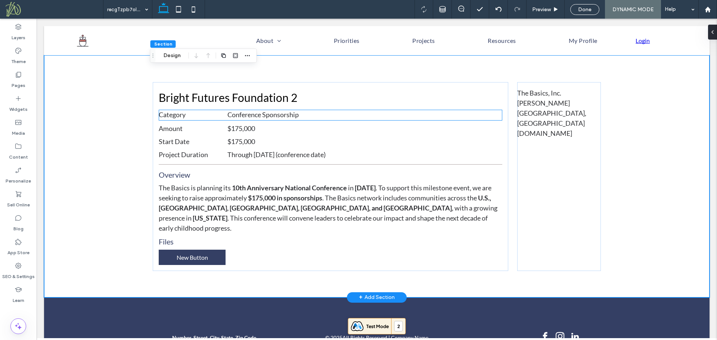
click at [242, 113] on span "Conference Sponsorship" at bounding box center [262, 115] width 71 height 8
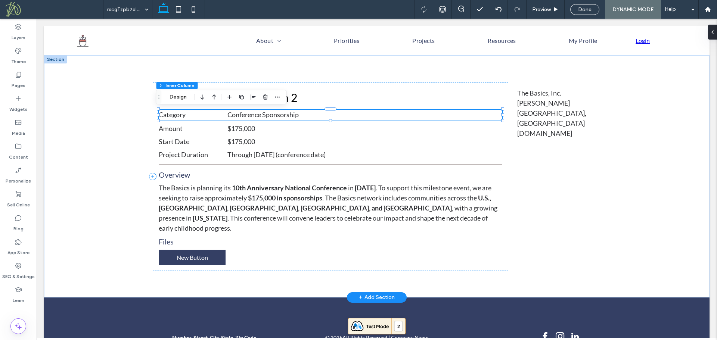
click at [251, 113] on span "Conference Sponsorship" at bounding box center [262, 115] width 71 height 8
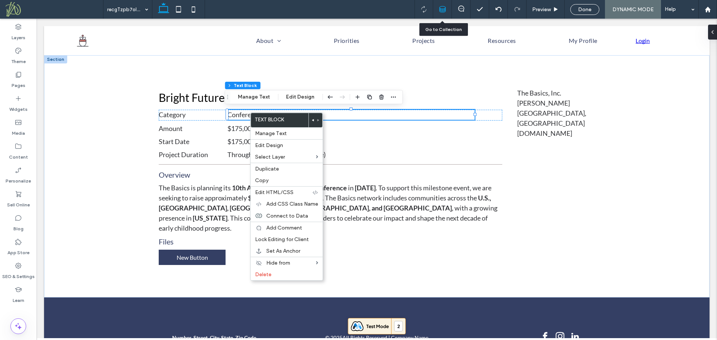
click at [440, 5] on div at bounding box center [442, 9] width 19 height 19
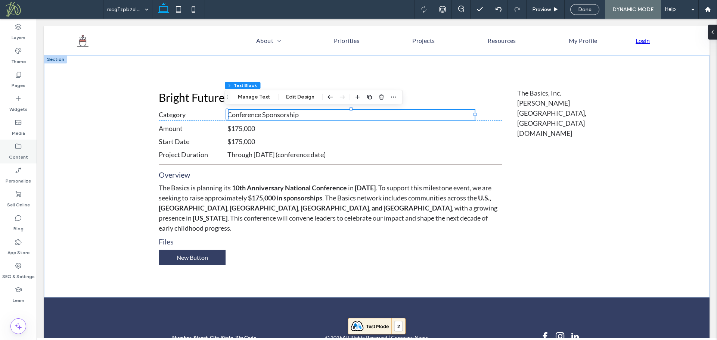
click at [24, 156] on label "Content" at bounding box center [18, 155] width 19 height 10
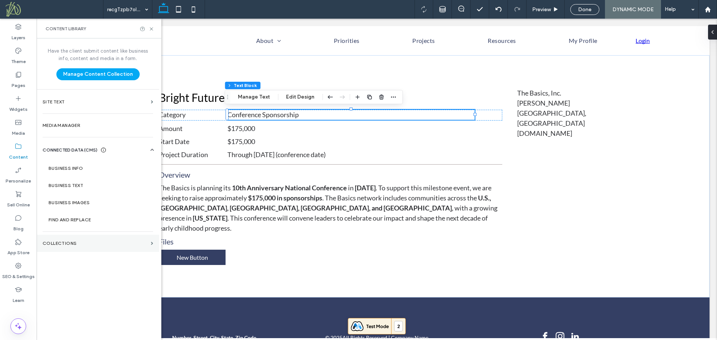
click at [65, 243] on label "Collections" at bounding box center [95, 243] width 105 height 5
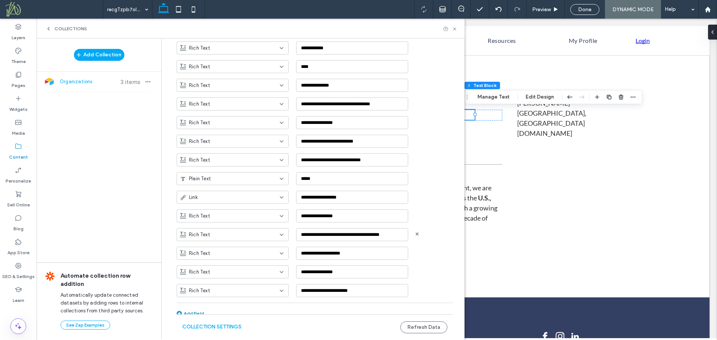
scroll to position [294, 0]
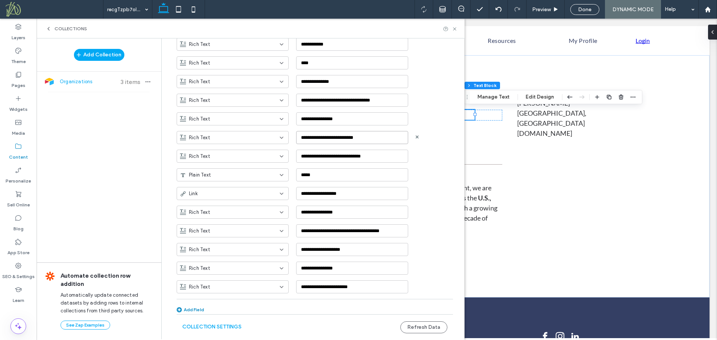
drag, startPoint x: 375, startPoint y: 137, endPoint x: 264, endPoint y: 132, distance: 111.4
click at [264, 132] on div "**********" at bounding box center [321, 134] width 288 height 19
paste input
type input "**********"
click at [427, 329] on button "Refresh Data" at bounding box center [423, 328] width 47 height 12
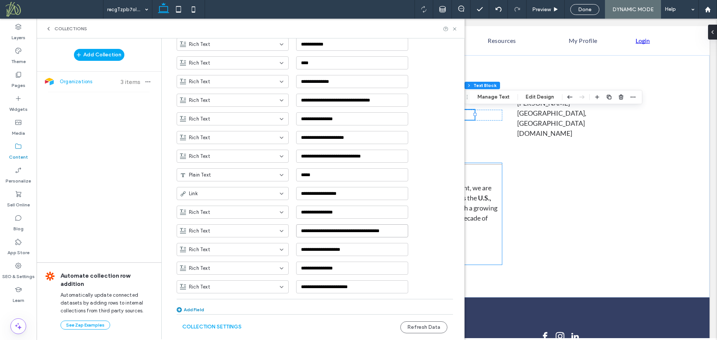
drag, startPoint x: 331, startPoint y: 248, endPoint x: 473, endPoint y: 249, distance: 142.3
paste input
type input "**********"
click at [453, 305] on form "**********" at bounding box center [314, 45] width 299 height 587
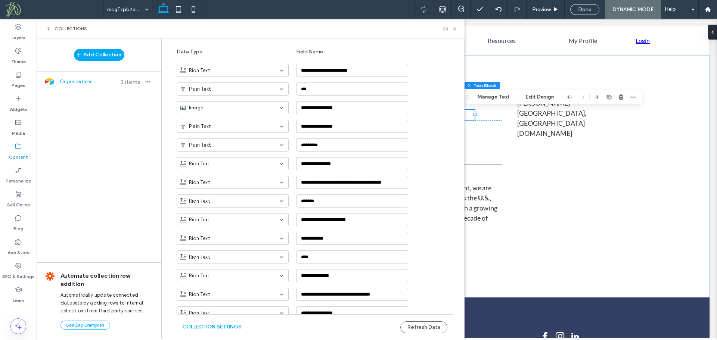
scroll to position [164, 0]
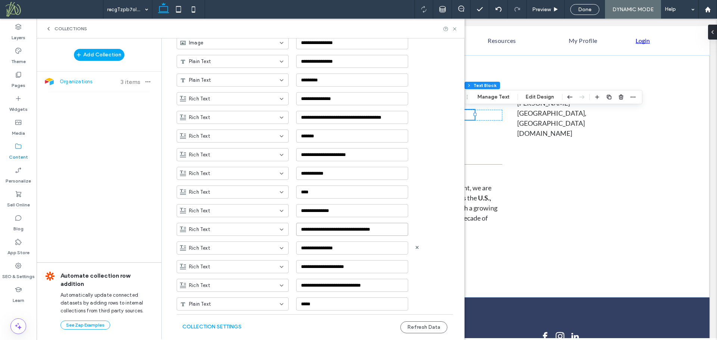
drag, startPoint x: 385, startPoint y: 229, endPoint x: 263, endPoint y: 237, distance: 122.0
click at [263, 237] on ul "**********" at bounding box center [315, 207] width 276 height 429
paste input
type input "**********"
click at [454, 298] on div "Plain Text *****" at bounding box center [321, 301] width 288 height 19
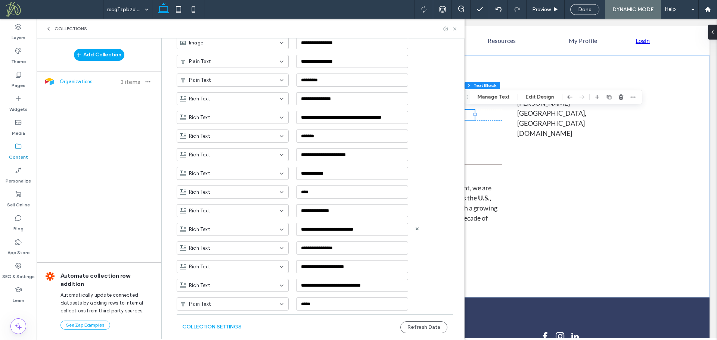
click at [273, 230] on input at bounding box center [230, 230] width 100 height 6
click at [259, 246] on div "Plain Text" at bounding box center [228, 242] width 111 height 13
click at [274, 266] on input at bounding box center [230, 267] width 100 height 6
click at [229, 191] on div "Plain Text" at bounding box center [228, 188] width 111 height 13
click at [427, 326] on button "Refresh Data" at bounding box center [423, 328] width 47 height 12
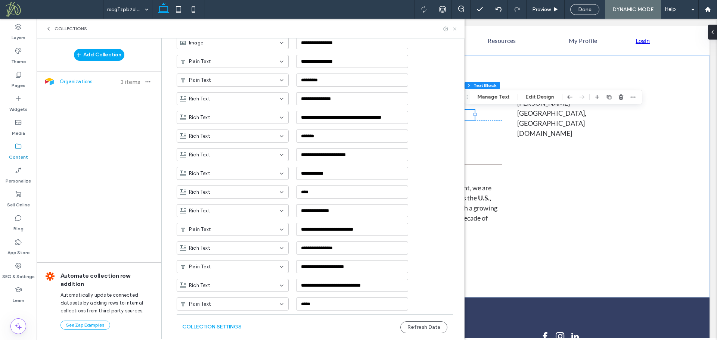
click at [455, 27] on icon at bounding box center [455, 29] width 6 height 6
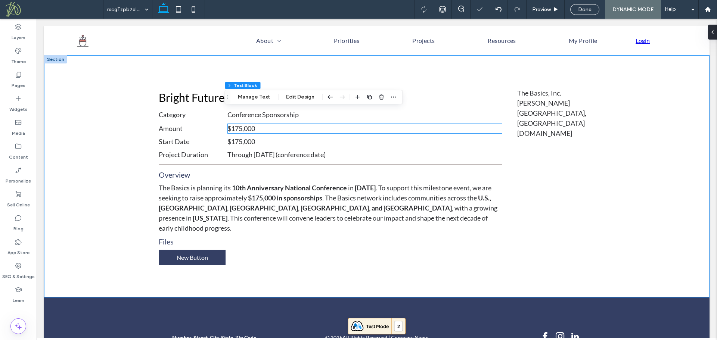
scroll to position [0, 0]
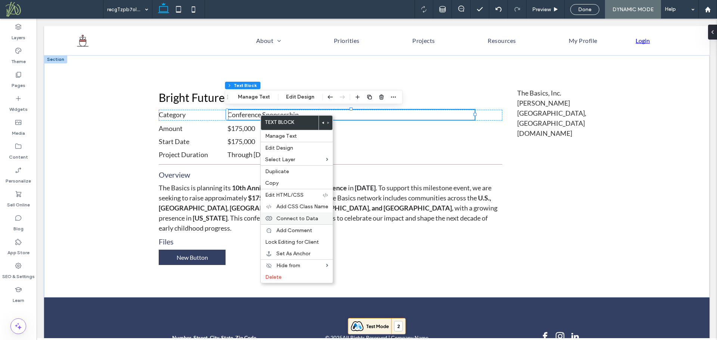
click at [314, 217] on span "Connect to Data" at bounding box center [297, 218] width 42 height 6
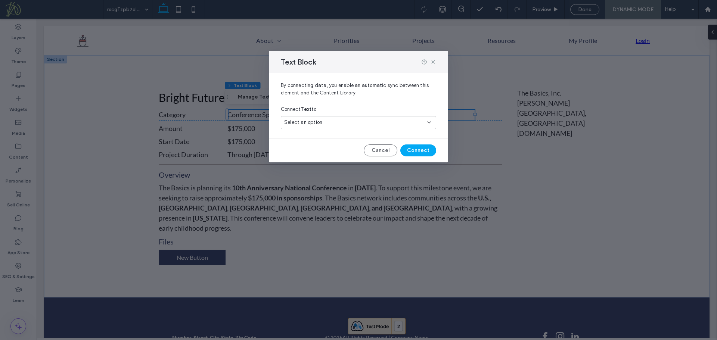
click at [343, 122] on div "Select an option" at bounding box center [354, 122] width 140 height 7
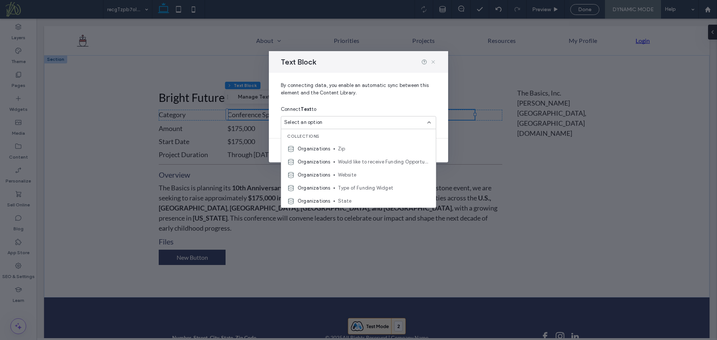
click at [435, 62] on icon at bounding box center [433, 62] width 6 height 6
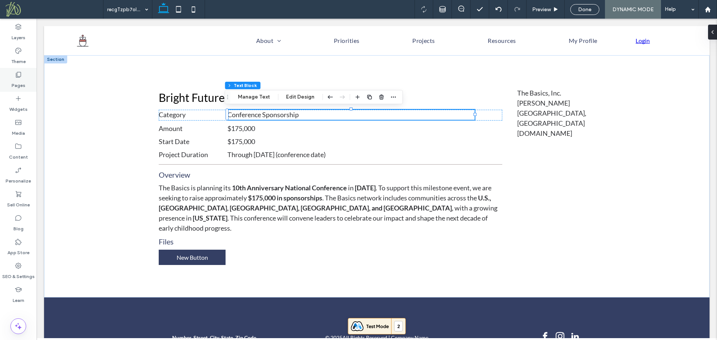
click at [14, 80] on label "Pages" at bounding box center [19, 83] width 14 height 10
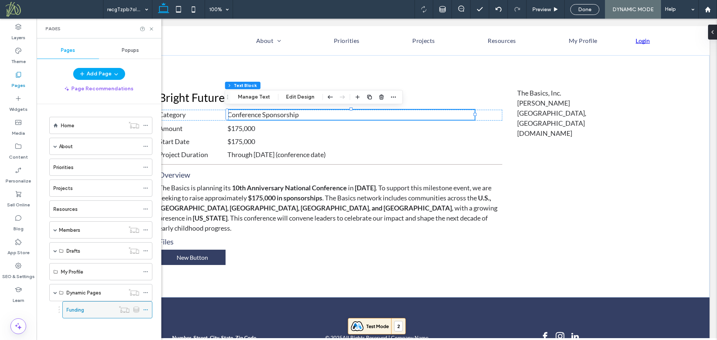
click at [146, 310] on use at bounding box center [145, 310] width 4 height 1
click at [20, 152] on label "Content" at bounding box center [18, 155] width 19 height 10
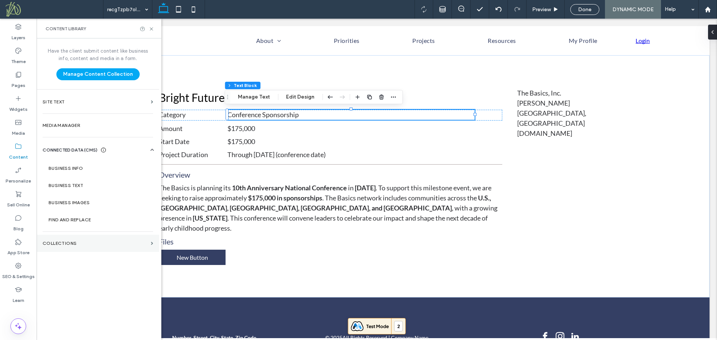
click at [72, 245] on label "Collections" at bounding box center [95, 243] width 105 height 5
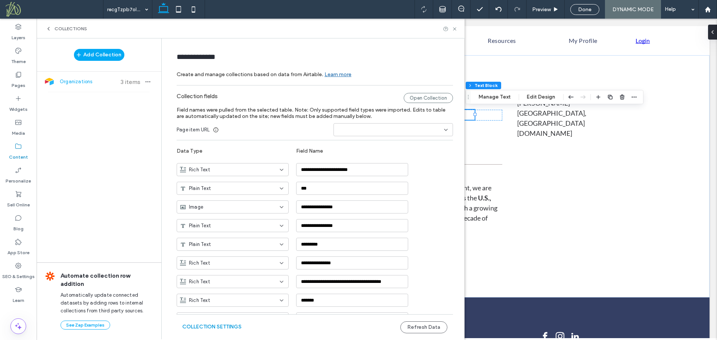
click at [222, 327] on button "Collection Settings" at bounding box center [211, 327] width 59 height 12
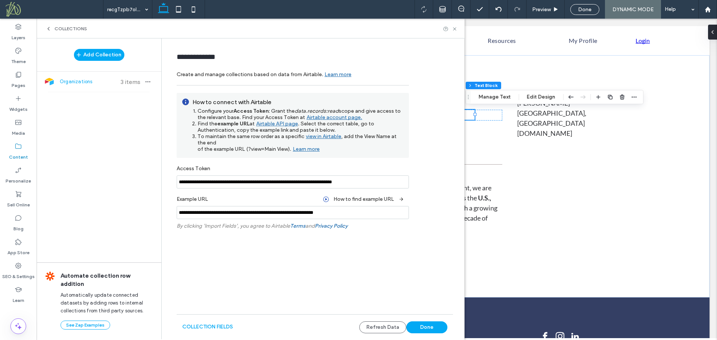
click at [330, 183] on input "**********" at bounding box center [293, 182] width 232 height 13
drag, startPoint x: 361, startPoint y: 212, endPoint x: 151, endPoint y: 210, distance: 210.2
click at [151, 210] on div "**********" at bounding box center [251, 188] width 428 height 301
type input "**********"
drag, startPoint x: 363, startPoint y: 211, endPoint x: 111, endPoint y: 226, distance: 253.2
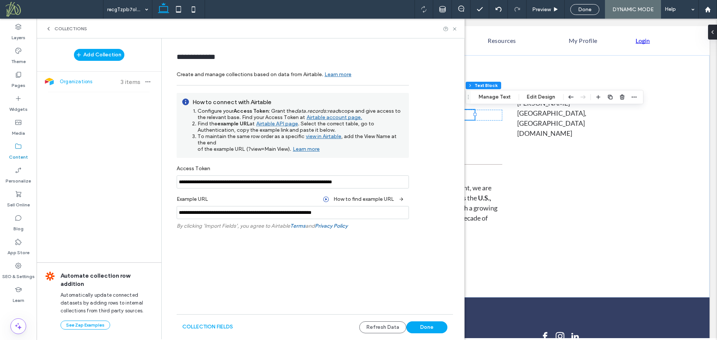
click at [111, 226] on div "**********" at bounding box center [251, 188] width 428 height 301
click at [105, 55] on button "Add Collection" at bounding box center [99, 55] width 50 height 12
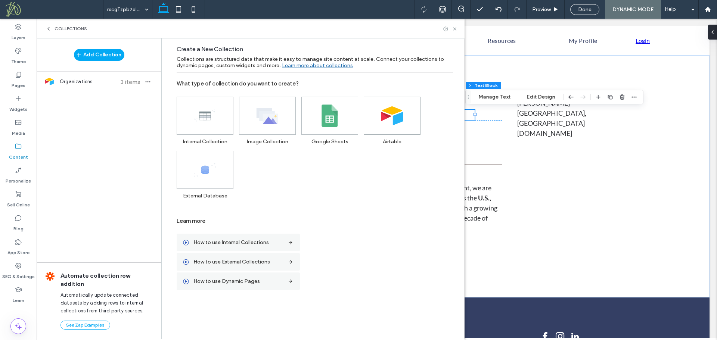
click at [396, 116] on use at bounding box center [392, 115] width 22 height 19
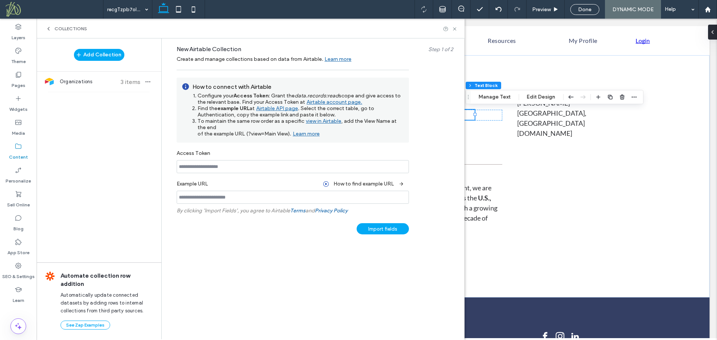
click at [201, 201] on input at bounding box center [293, 197] width 232 height 13
paste input "**********"
drag, startPoint x: 326, startPoint y: 197, endPoint x: 295, endPoint y: 196, distance: 30.3
click at [295, 196] on input "**********" at bounding box center [293, 197] width 232 height 13
type input "**********"
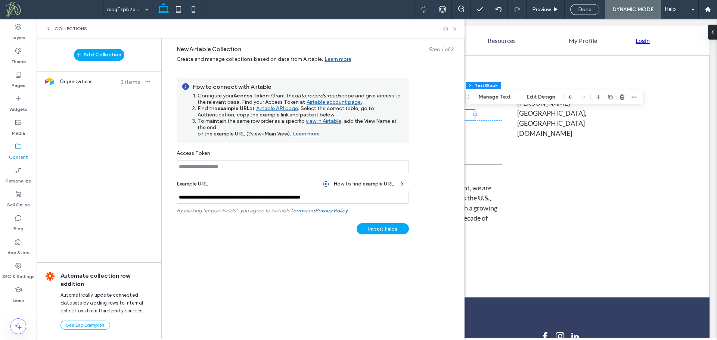
click at [316, 243] on form "**********" at bounding box center [314, 162] width 299 height 232
click at [239, 166] on input at bounding box center [293, 166] width 232 height 13
paste input "**********"
type input "**********"
click at [335, 274] on form "**********" at bounding box center [314, 162] width 299 height 232
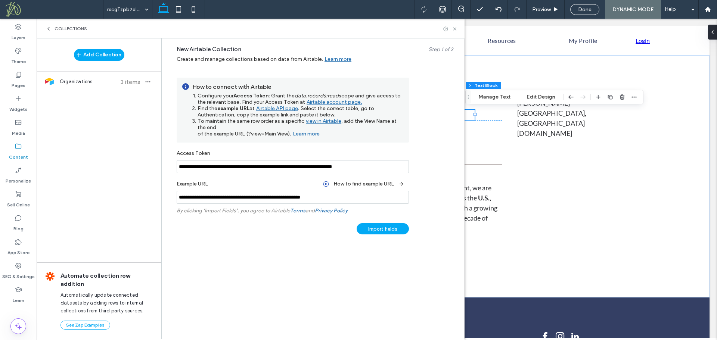
click at [384, 228] on div "Import fields" at bounding box center [383, 228] width 52 height 11
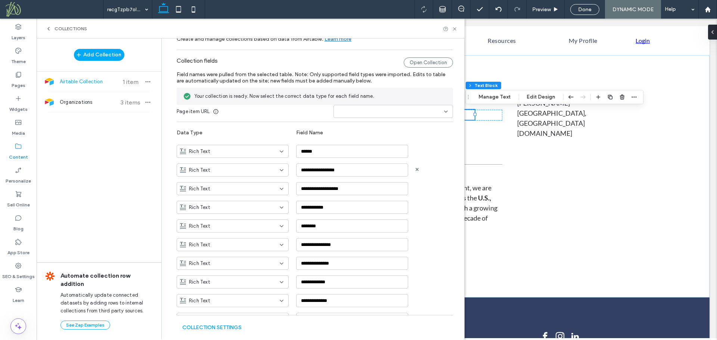
scroll to position [37, 0]
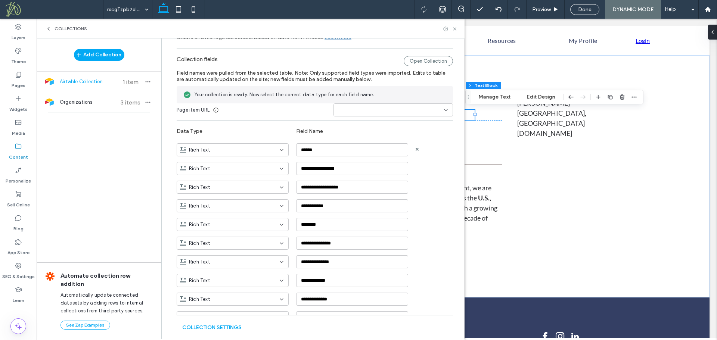
click at [265, 148] on div "Rich Text" at bounding box center [228, 149] width 96 height 7
click at [252, 164] on div "Plain Text" at bounding box center [228, 162] width 111 height 13
click at [266, 170] on div "Rich Text" at bounding box center [228, 168] width 96 height 7
click at [258, 209] on div "Date & Time" at bounding box center [228, 210] width 111 height 13
click at [269, 207] on div "Rich Text" at bounding box center [228, 205] width 96 height 7
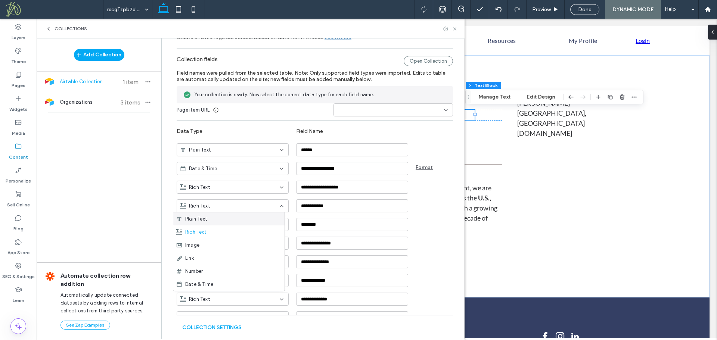
click at [263, 220] on div "Plain Text" at bounding box center [228, 218] width 111 height 13
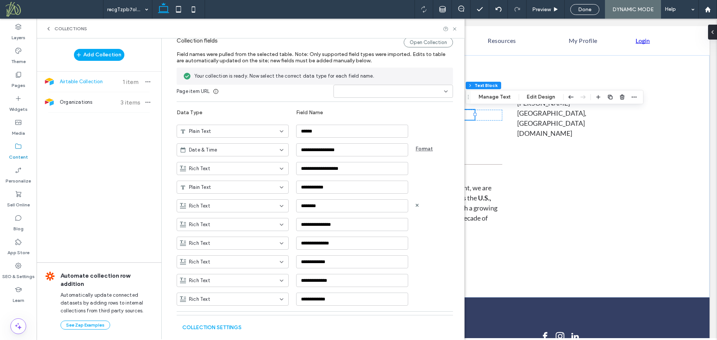
scroll to position [68, 0]
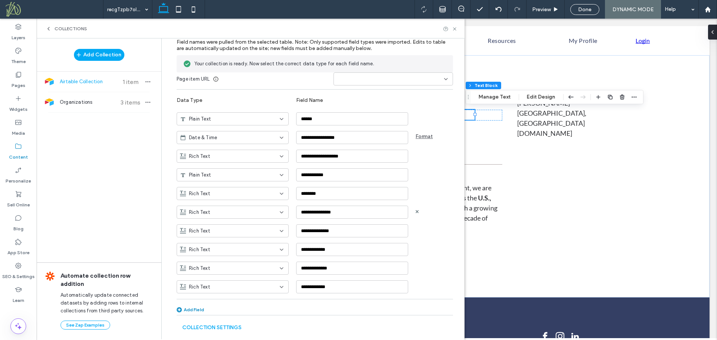
click at [261, 213] on div "Rich Text" at bounding box center [228, 212] width 96 height 7
click at [256, 227] on div "Plain Text" at bounding box center [228, 224] width 111 height 13
click at [254, 249] on div "Rich Text" at bounding box center [228, 249] width 96 height 7
click at [252, 262] on div "Plain Text" at bounding box center [228, 262] width 111 height 13
click at [258, 288] on div "Rich Text" at bounding box center [228, 286] width 96 height 7
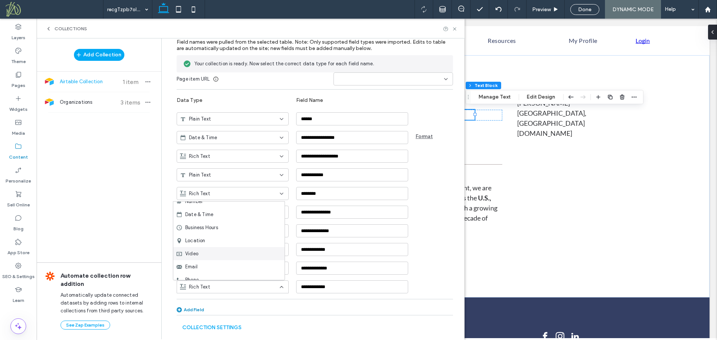
scroll to position [80, 0]
click at [250, 245] on div "Email" at bounding box center [228, 245] width 111 height 13
click at [258, 268] on div "Rich Text" at bounding box center [228, 268] width 96 height 7
click at [241, 201] on div "Rich Text" at bounding box center [228, 202] width 111 height 13
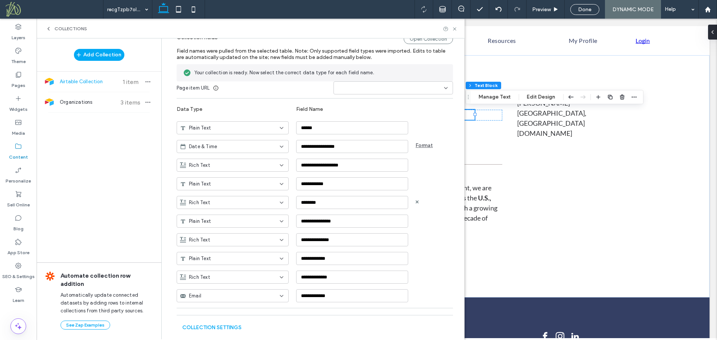
scroll to position [68, 0]
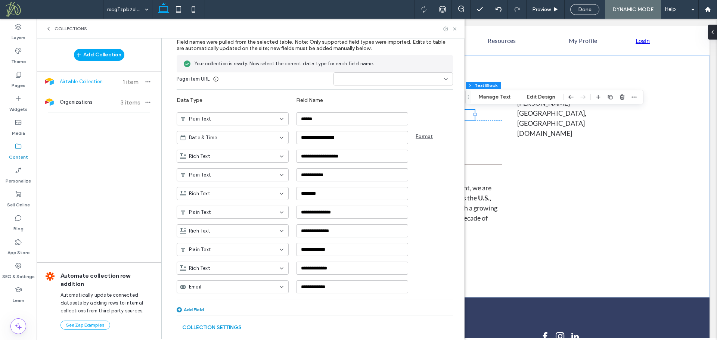
click at [230, 327] on button "Collection Settings" at bounding box center [211, 328] width 59 height 12
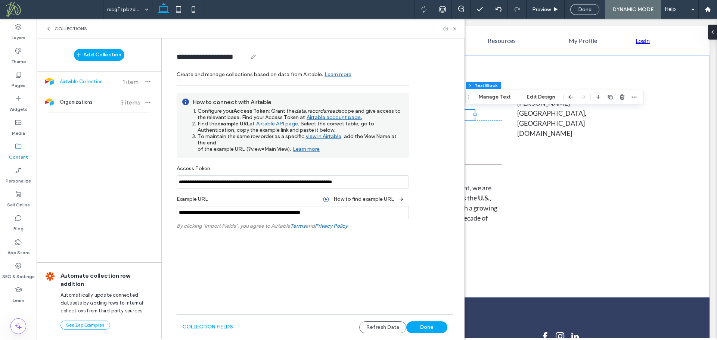
click at [227, 57] on input "**********" at bounding box center [212, 57] width 71 height 10
drag, startPoint x: 243, startPoint y: 57, endPoint x: 177, endPoint y: 59, distance: 66.9
click at [177, 59] on input "**********" at bounding box center [212, 57] width 71 height 10
type input "*******"
drag, startPoint x: 429, startPoint y: 325, endPoint x: 392, endPoint y: 304, distance: 42.3
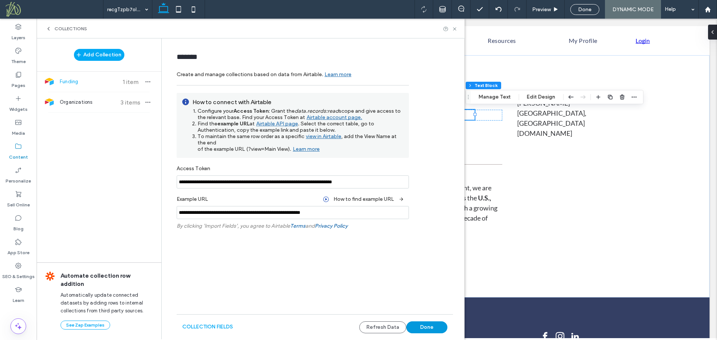
click at [429, 325] on button "Done" at bounding box center [426, 328] width 41 height 12
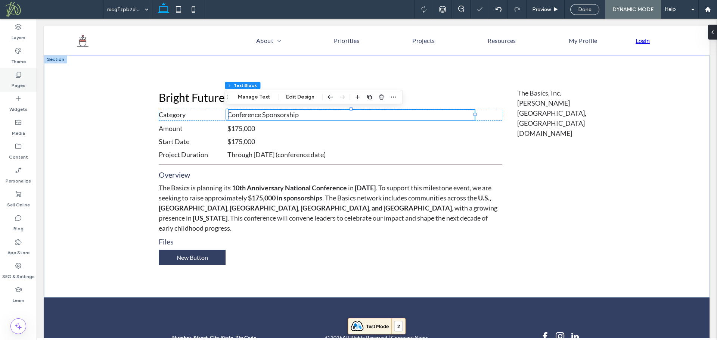
click at [21, 84] on label "Pages" at bounding box center [19, 83] width 14 height 10
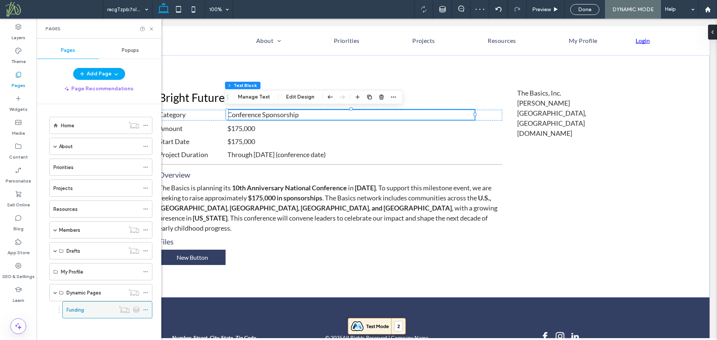
click at [145, 311] on icon at bounding box center [145, 309] width 5 height 5
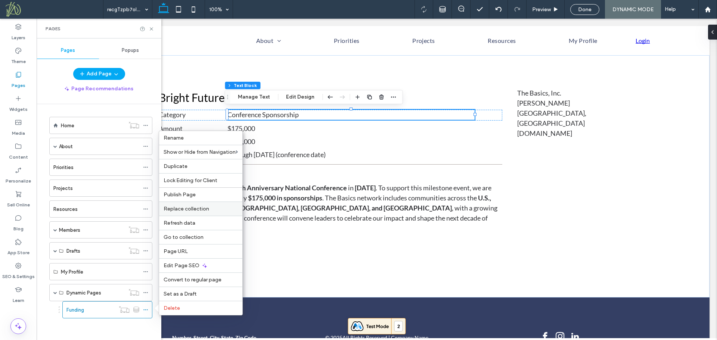
click at [203, 212] on div "Replace collection" at bounding box center [200, 209] width 83 height 14
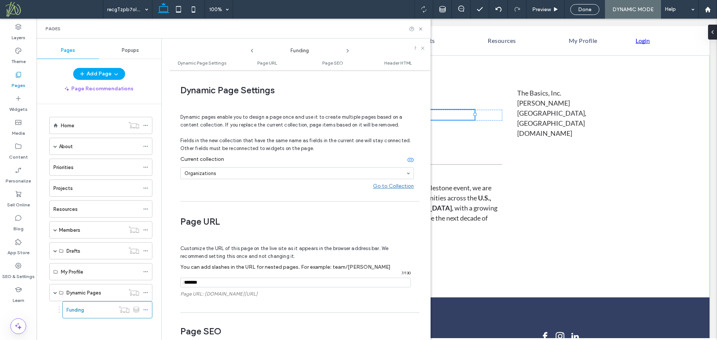
scroll to position [4, 0]
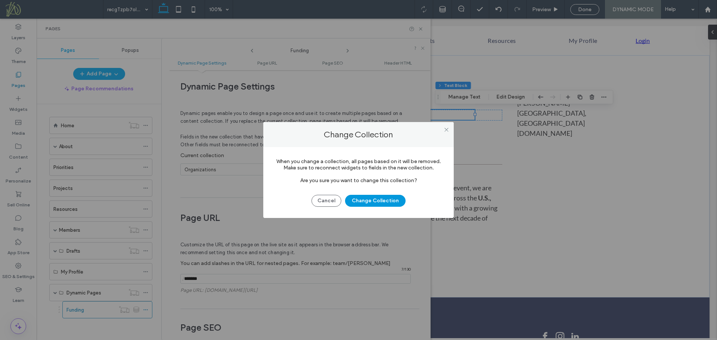
click at [365, 202] on button "Change Collection" at bounding box center [375, 201] width 60 height 12
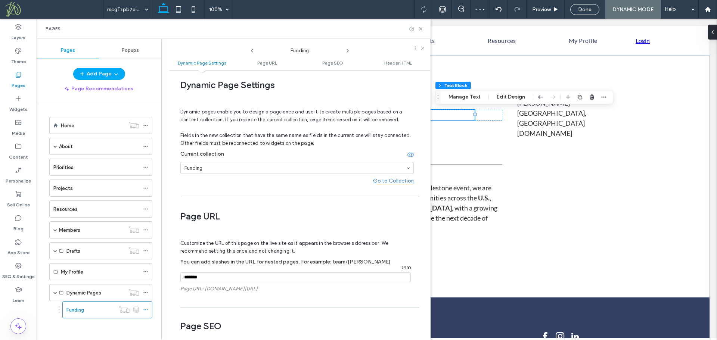
scroll to position [0, 0]
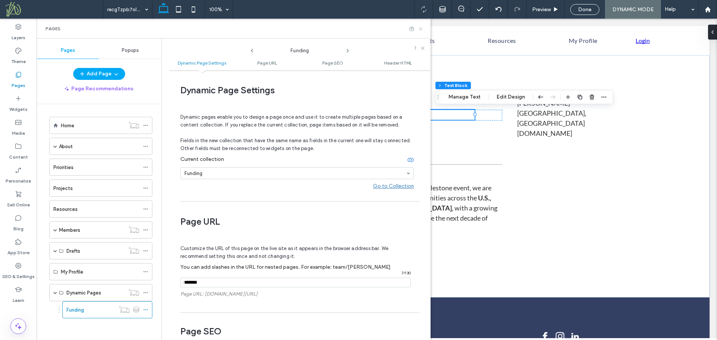
click at [422, 29] on icon at bounding box center [421, 29] width 6 height 6
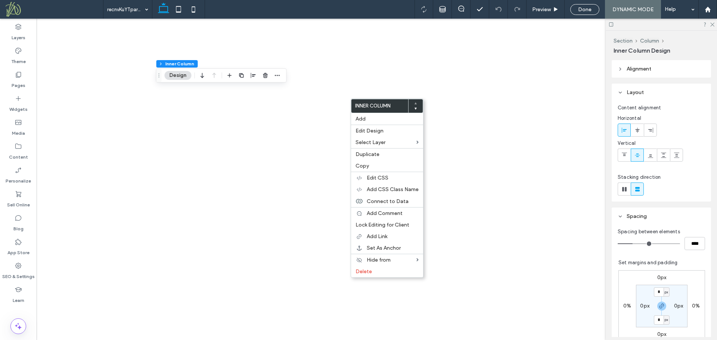
click at [407, 202] on label "Connect to Data" at bounding box center [393, 201] width 52 height 6
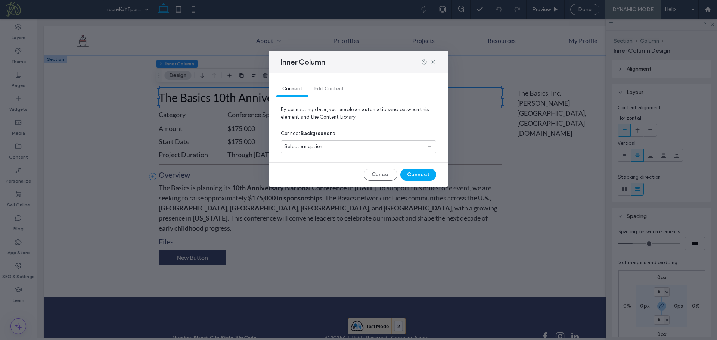
click at [351, 149] on div "Select an option" at bounding box center [354, 146] width 140 height 7
click at [432, 62] on icon at bounding box center [433, 62] width 6 height 6
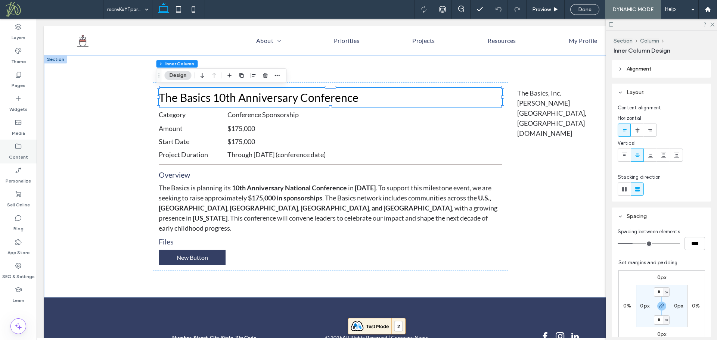
click at [16, 155] on label "Content" at bounding box center [18, 155] width 19 height 10
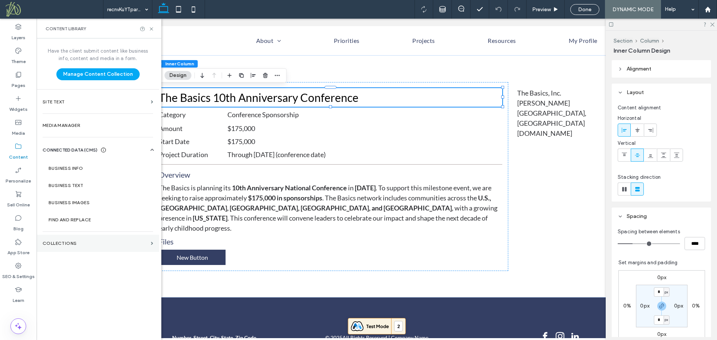
click at [75, 244] on label "Collections" at bounding box center [95, 243] width 105 height 5
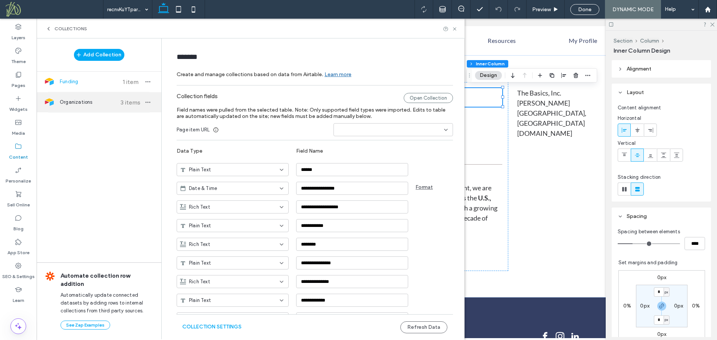
click at [84, 105] on span "Organizations" at bounding box center [88, 102] width 56 height 7
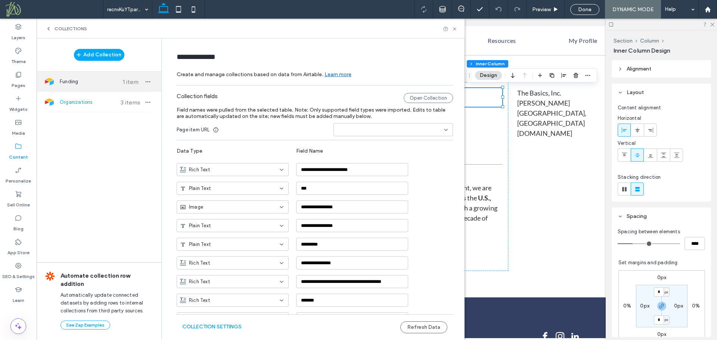
click at [77, 83] on span "Funding" at bounding box center [88, 81] width 56 height 7
type input "*******"
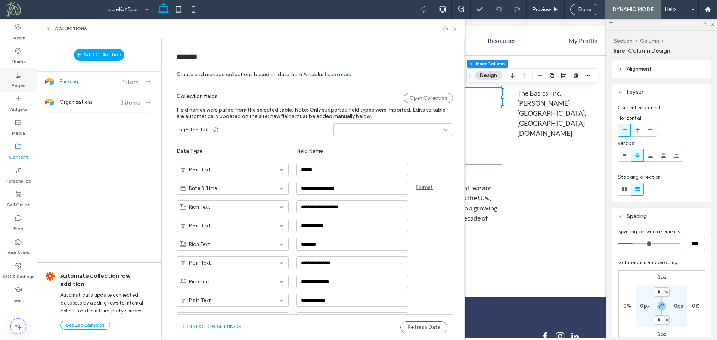
click at [23, 85] on label "Pages" at bounding box center [19, 83] width 14 height 10
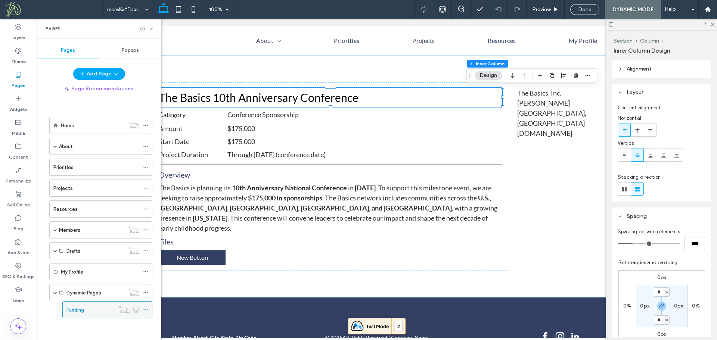
click at [146, 311] on icon at bounding box center [145, 309] width 5 height 5
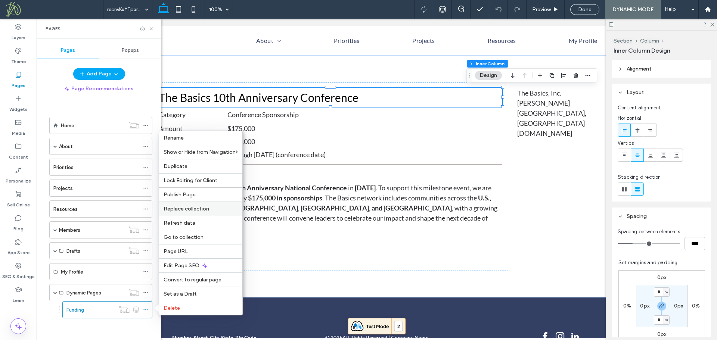
click at [203, 208] on span "Replace collection" at bounding box center [187, 209] width 46 height 6
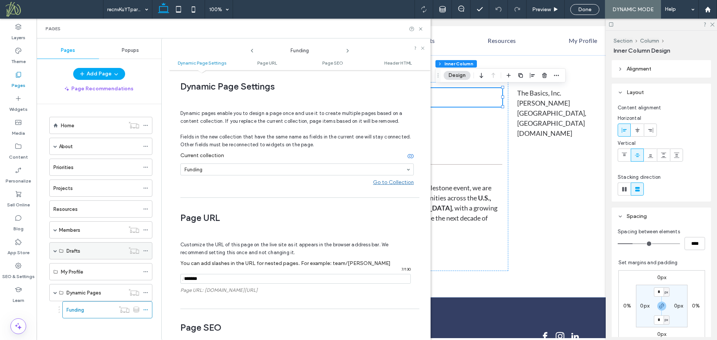
scroll to position [1, 0]
click at [421, 29] on icon at bounding box center [421, 29] width 6 height 6
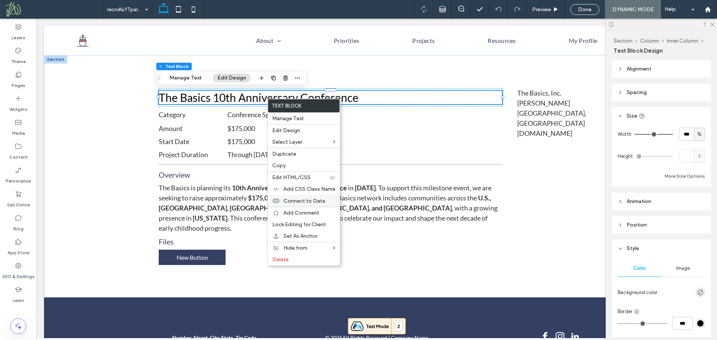
click at [322, 202] on span "Connect to Data" at bounding box center [304, 201] width 42 height 6
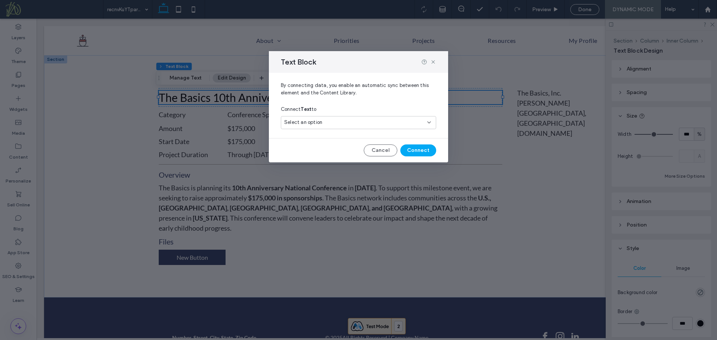
click at [319, 123] on span "Select an option" at bounding box center [303, 122] width 38 height 7
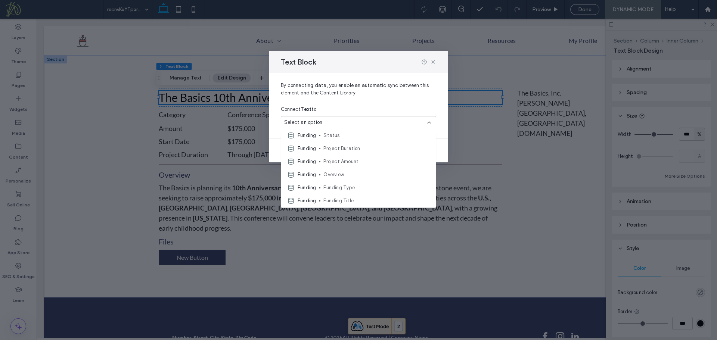
scroll to position [16, 0]
click at [385, 199] on span "Funding Title" at bounding box center [376, 198] width 106 height 7
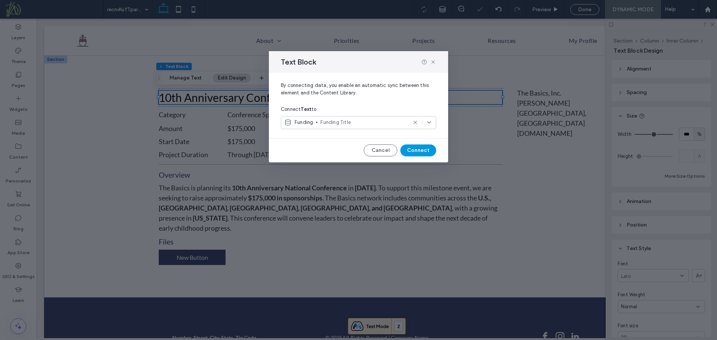
click at [414, 151] on button "Connect" at bounding box center [418, 151] width 36 height 12
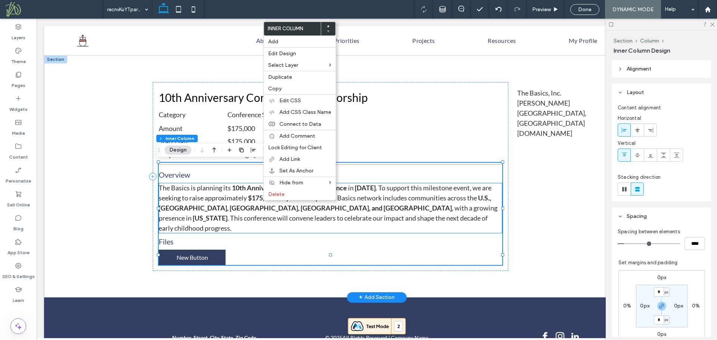
click at [246, 207] on strong "U.S., [GEOGRAPHIC_DATA], [GEOGRAPHIC_DATA], [GEOGRAPHIC_DATA], and [GEOGRAPHIC_…" at bounding box center [325, 203] width 332 height 18
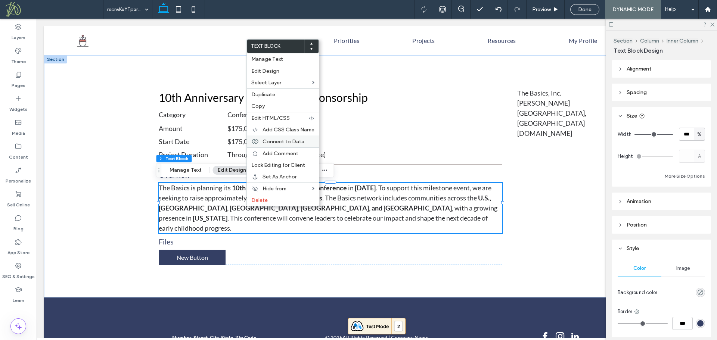
click at [299, 140] on span "Connect to Data" at bounding box center [284, 142] width 42 height 6
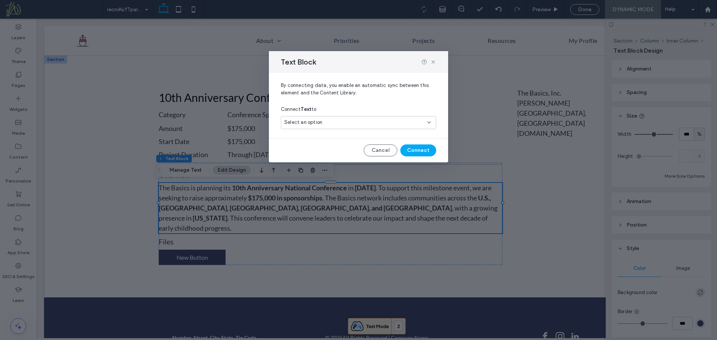
click at [343, 119] on div "Select an option" at bounding box center [354, 122] width 140 height 7
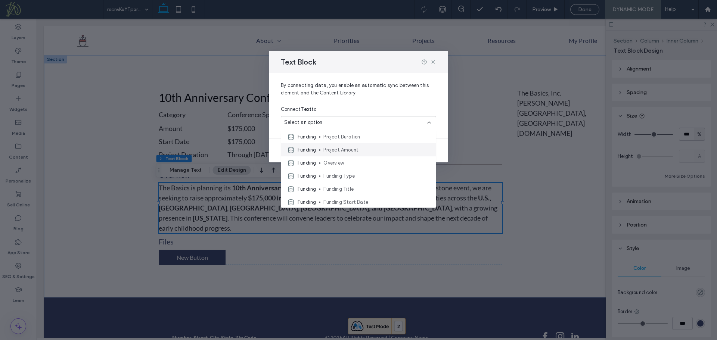
scroll to position [26, 0]
click at [432, 61] on use at bounding box center [432, 61] width 3 height 3
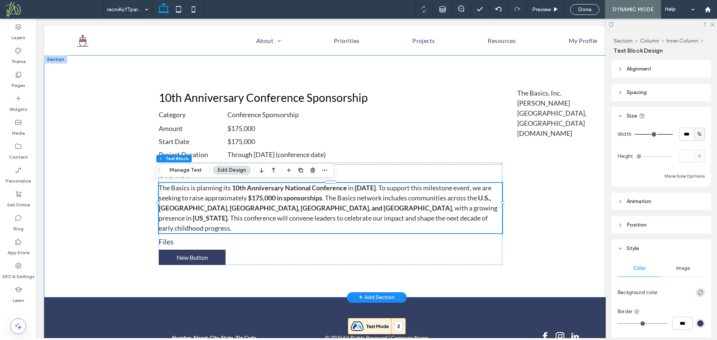
click at [128, 149] on div "10th Anniversary Conference Sponsorship Category Conference Sponsorship Amount …" at bounding box center [376, 176] width 665 height 242
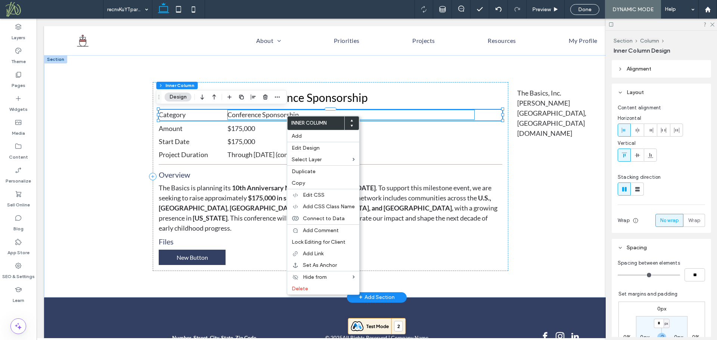
click at [272, 117] on span "Conference Sponsorship" at bounding box center [262, 115] width 71 height 8
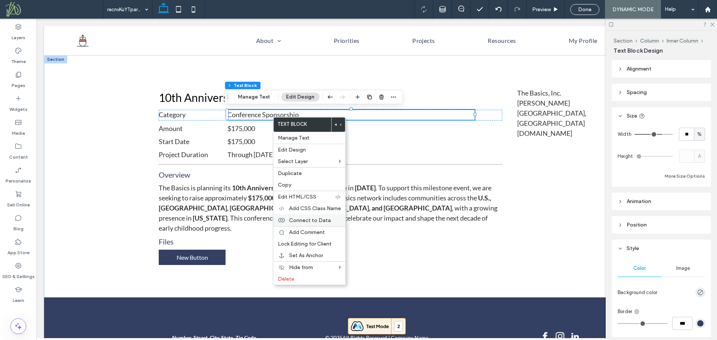
click at [318, 219] on span "Connect to Data" at bounding box center [310, 220] width 42 height 6
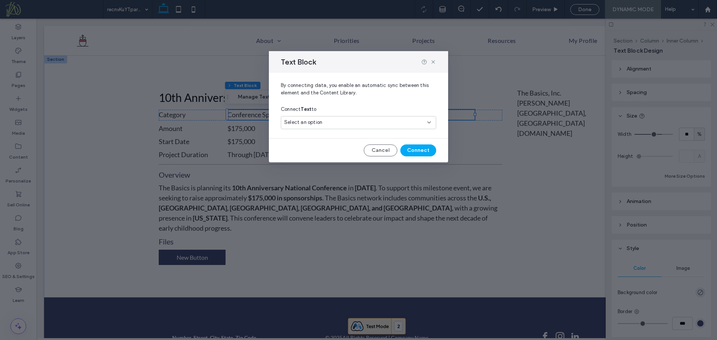
click at [358, 120] on div "Select an option" at bounding box center [354, 122] width 140 height 7
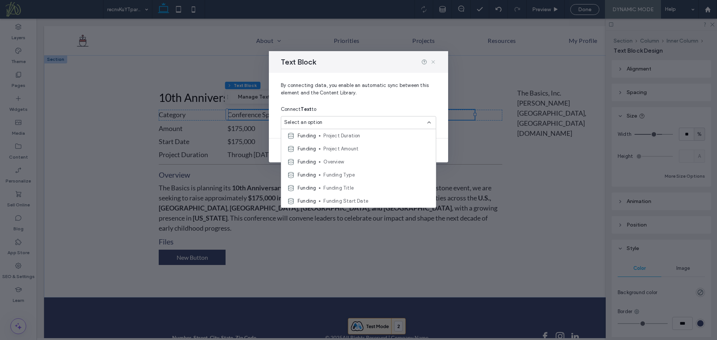
drag, startPoint x: 432, startPoint y: 60, endPoint x: 344, endPoint y: 99, distance: 96.5
click at [432, 60] on icon at bounding box center [433, 62] width 6 height 6
